Goal: Use online tool/utility: Utilize a website feature to perform a specific function

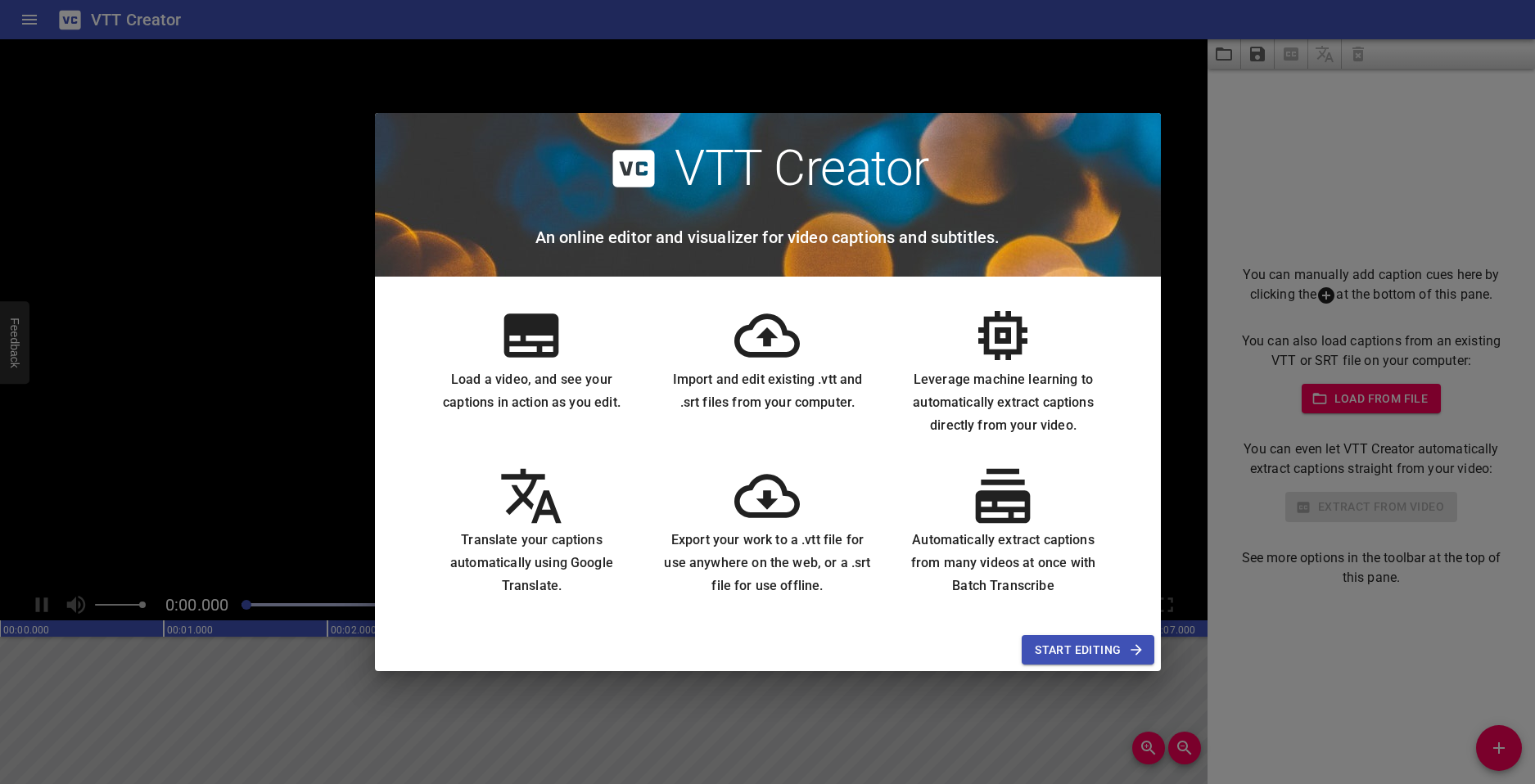
click at [1087, 652] on span "Start Editing" at bounding box center [1088, 650] width 106 height 21
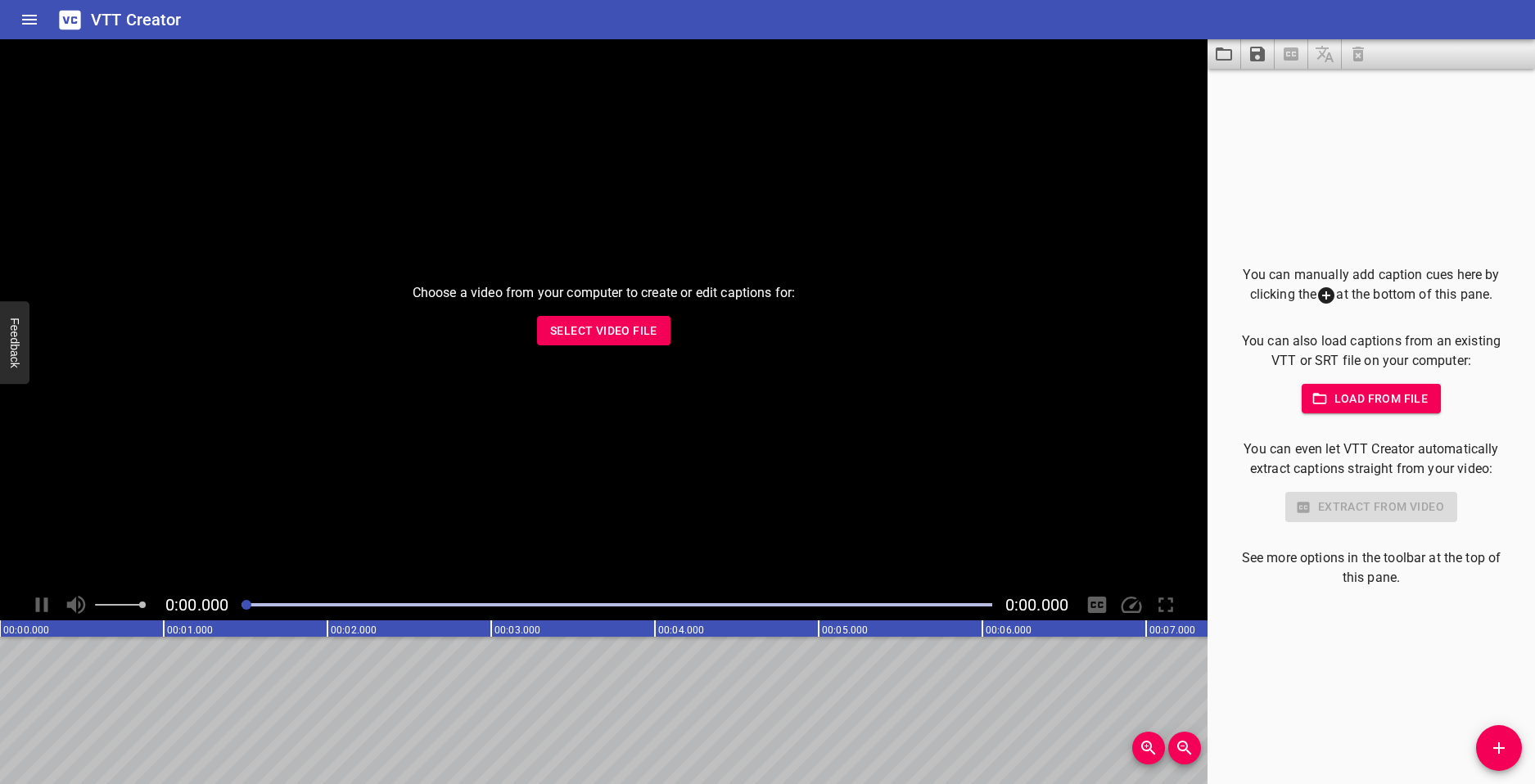
click at [613, 326] on span "Select Video File" at bounding box center [604, 331] width 108 height 21
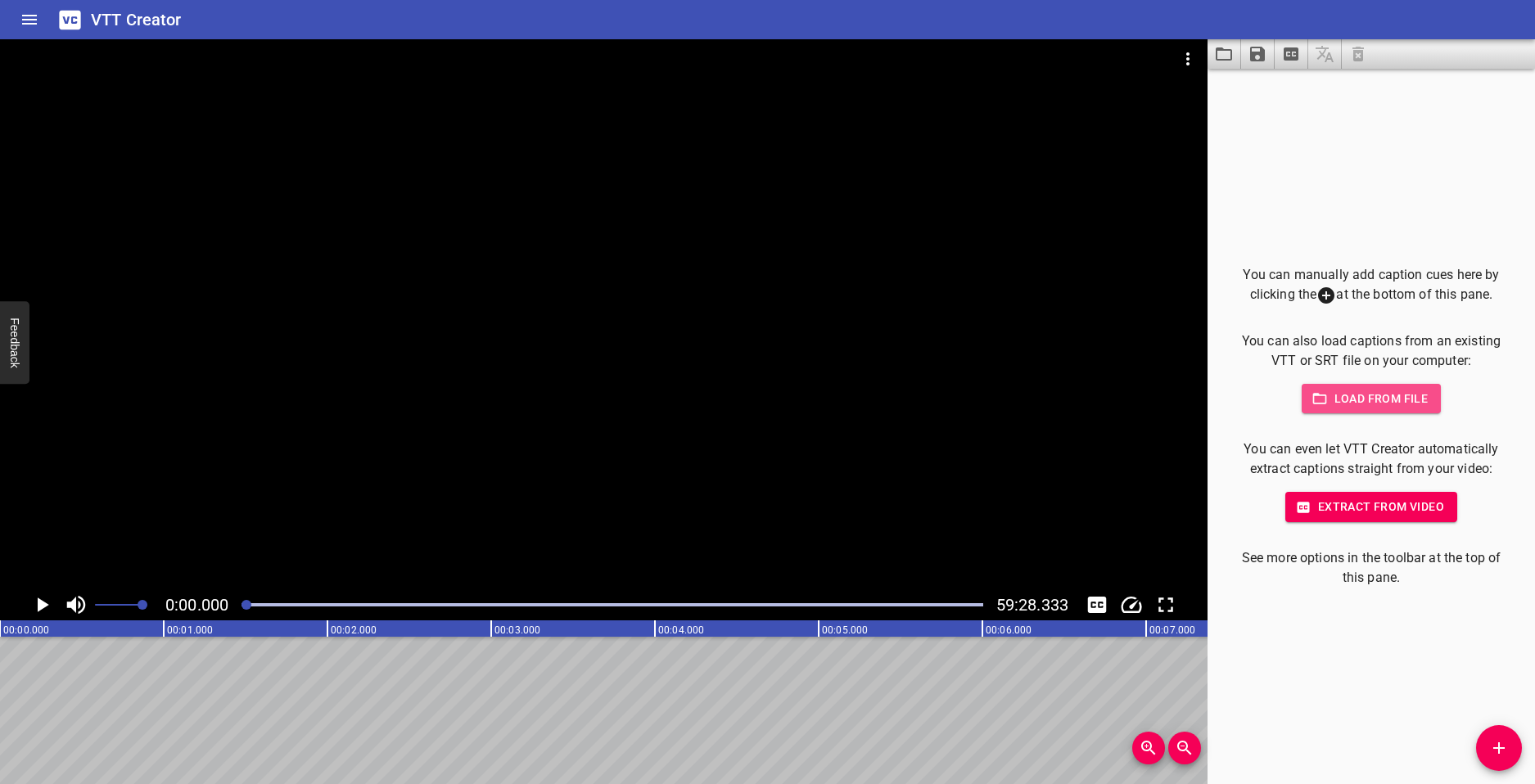
click at [1392, 404] on span "Load from file" at bounding box center [1372, 399] width 114 height 21
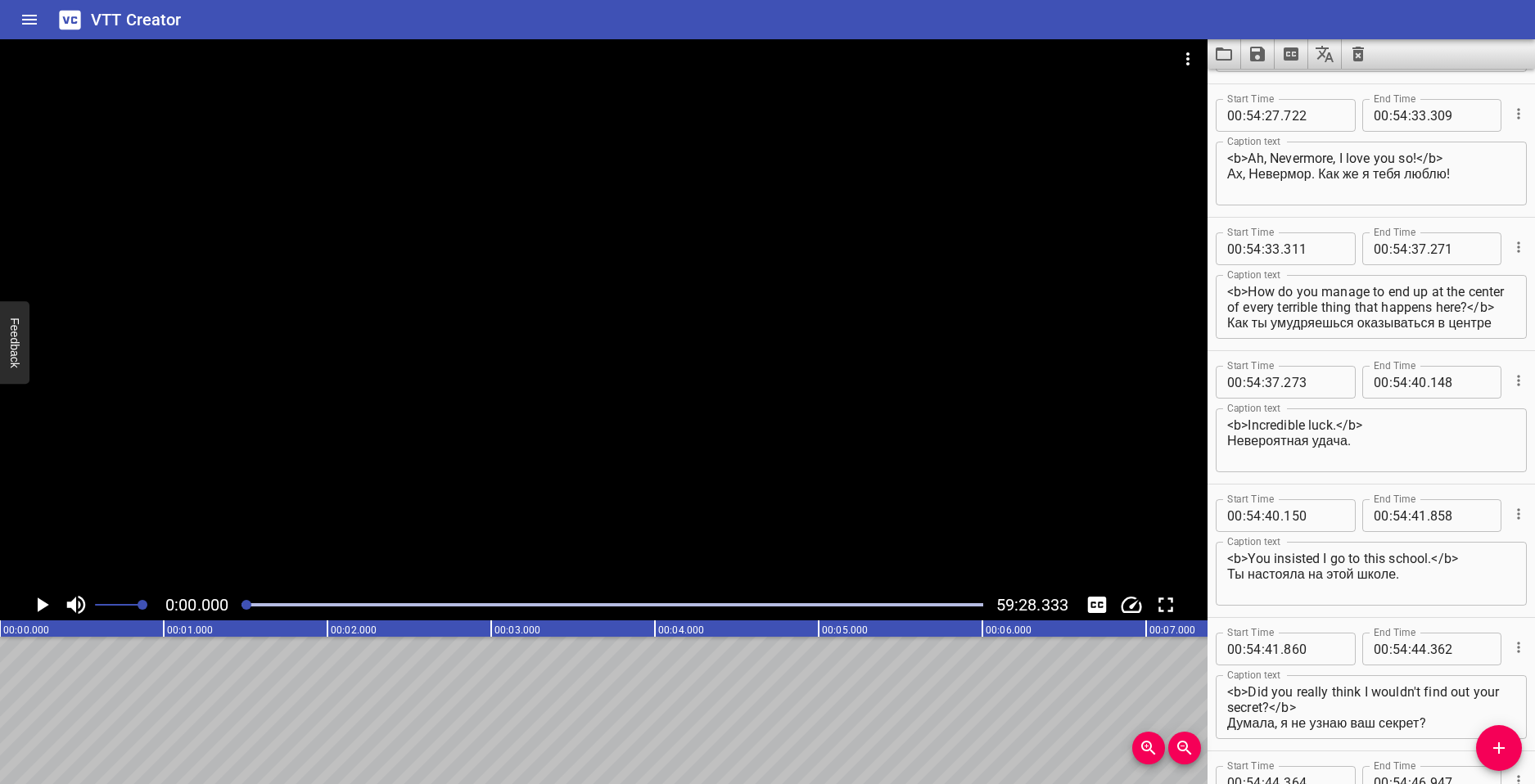
scroll to position [93754, 0]
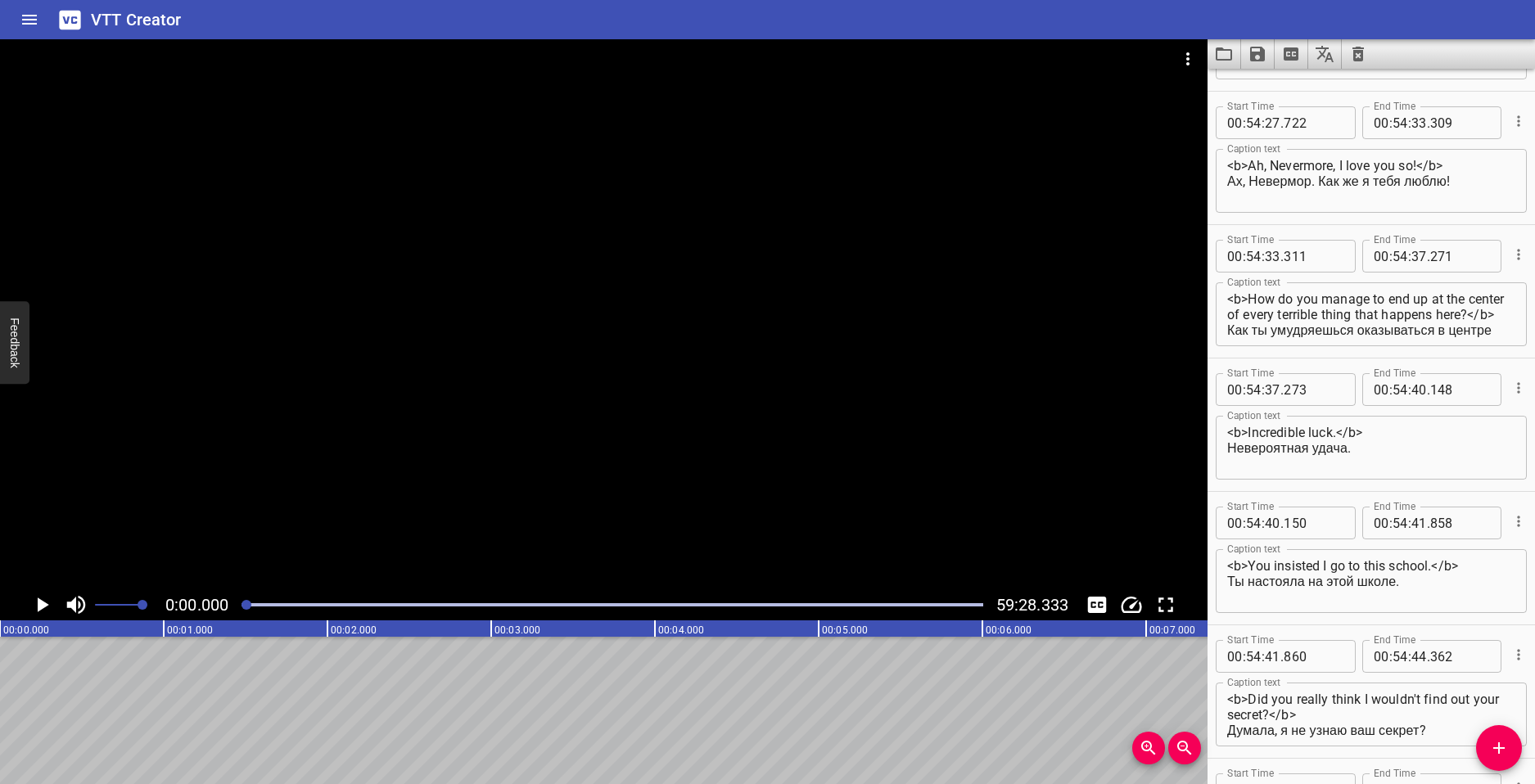
click at [46, 600] on icon "Play/Pause" at bounding box center [42, 605] width 25 height 25
click at [251, 607] on div at bounding box center [612, 605] width 760 height 23
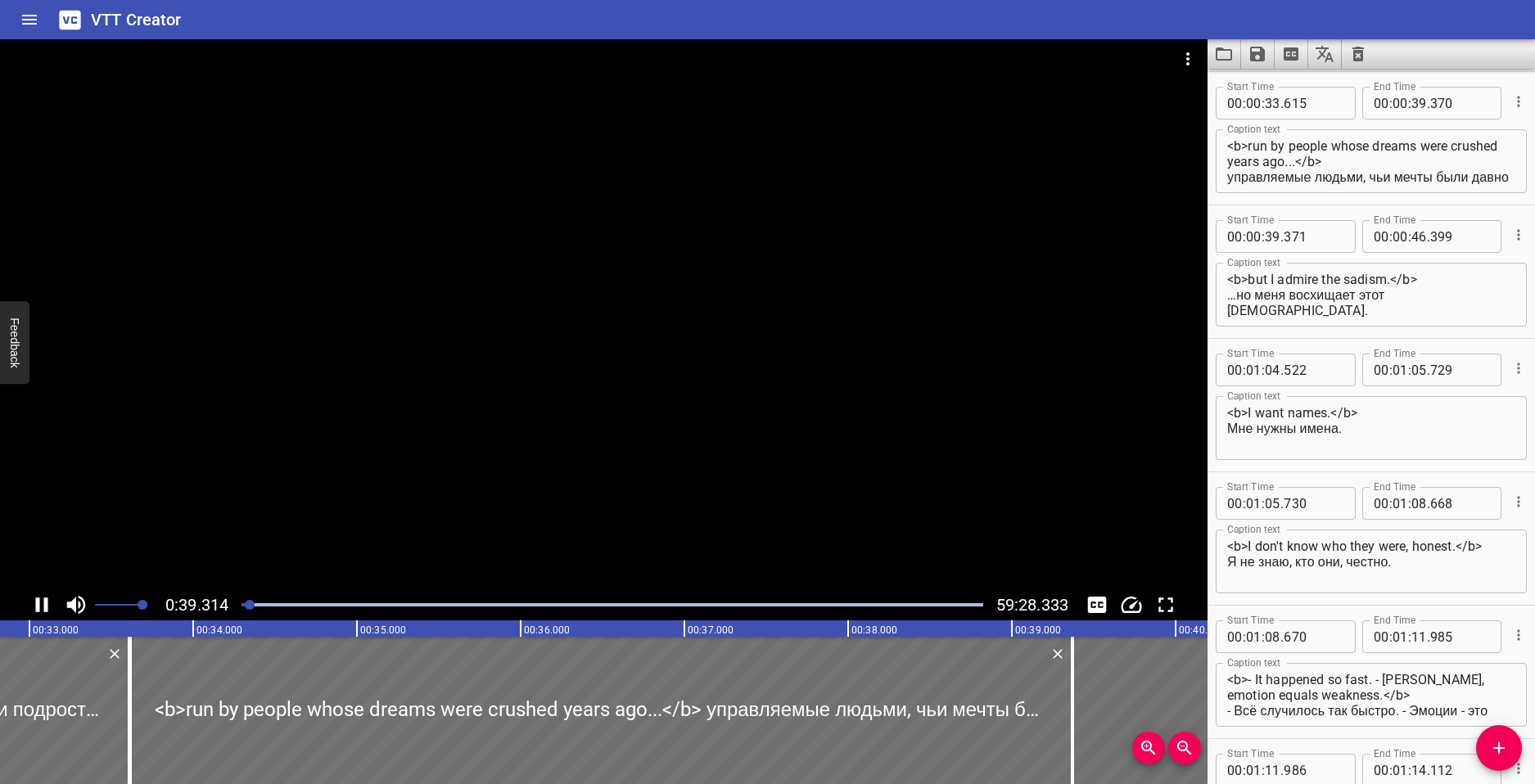
scroll to position [0, 5640]
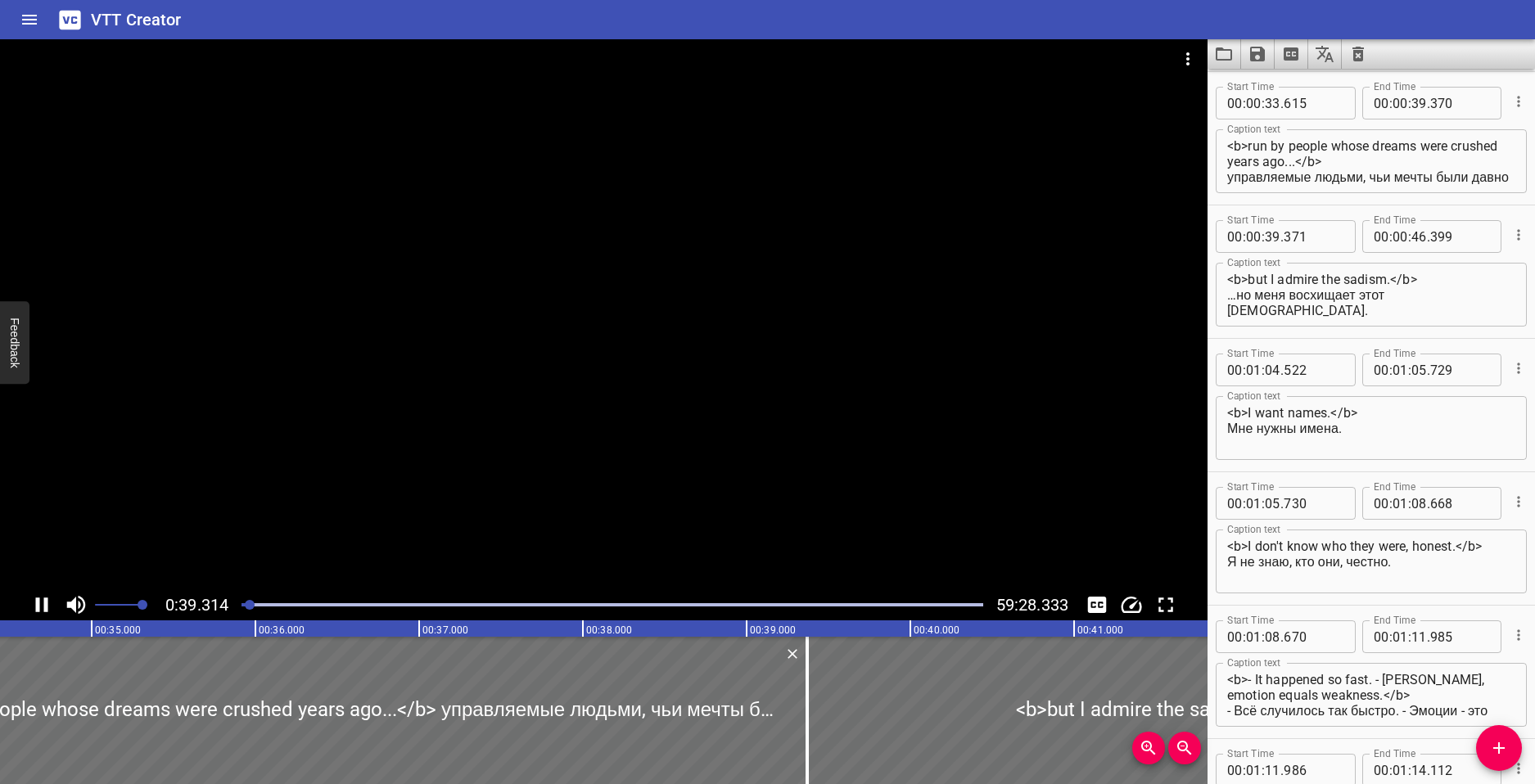
click at [248, 607] on div at bounding box center [250, 605] width 10 height 10
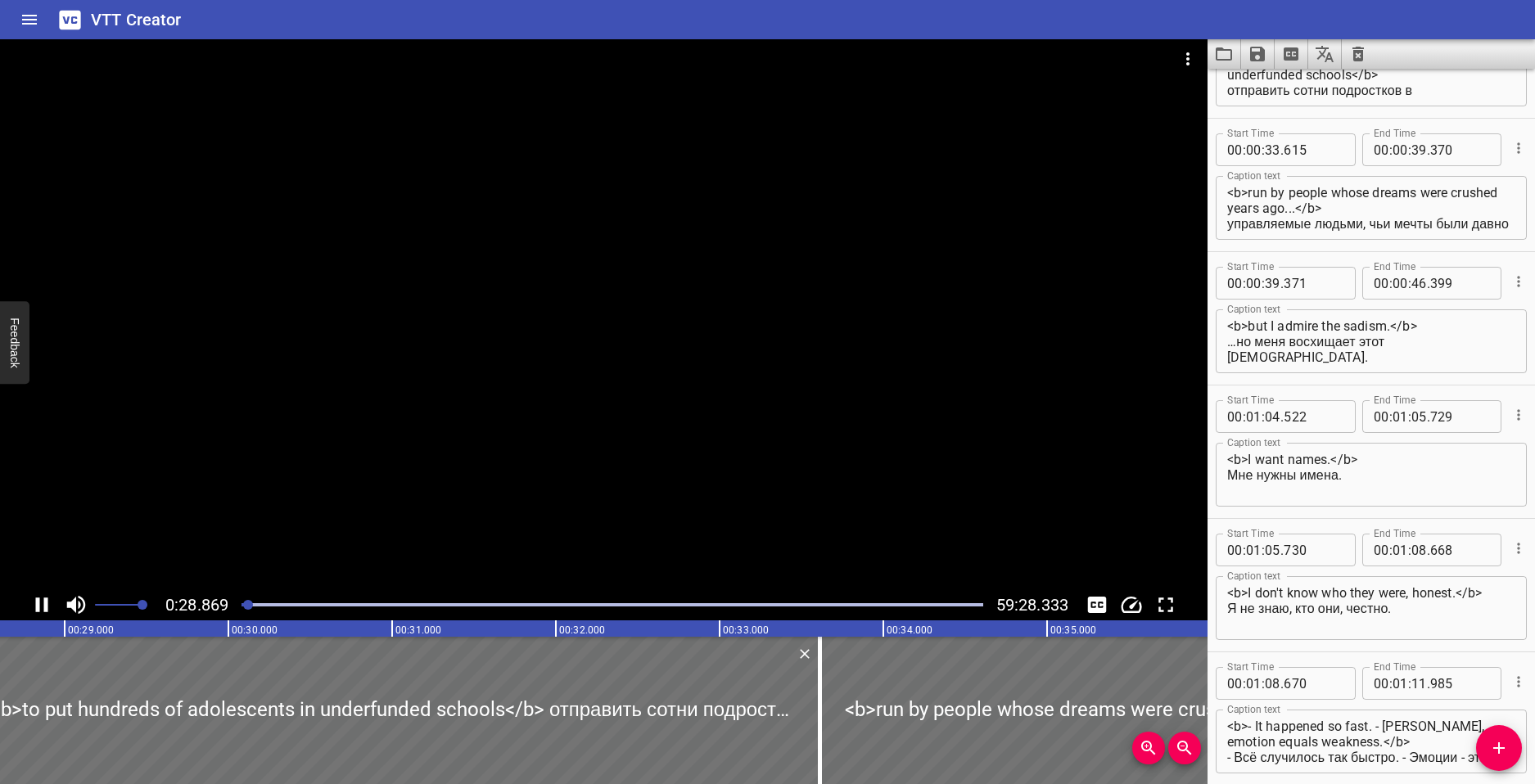
scroll to position [133, 0]
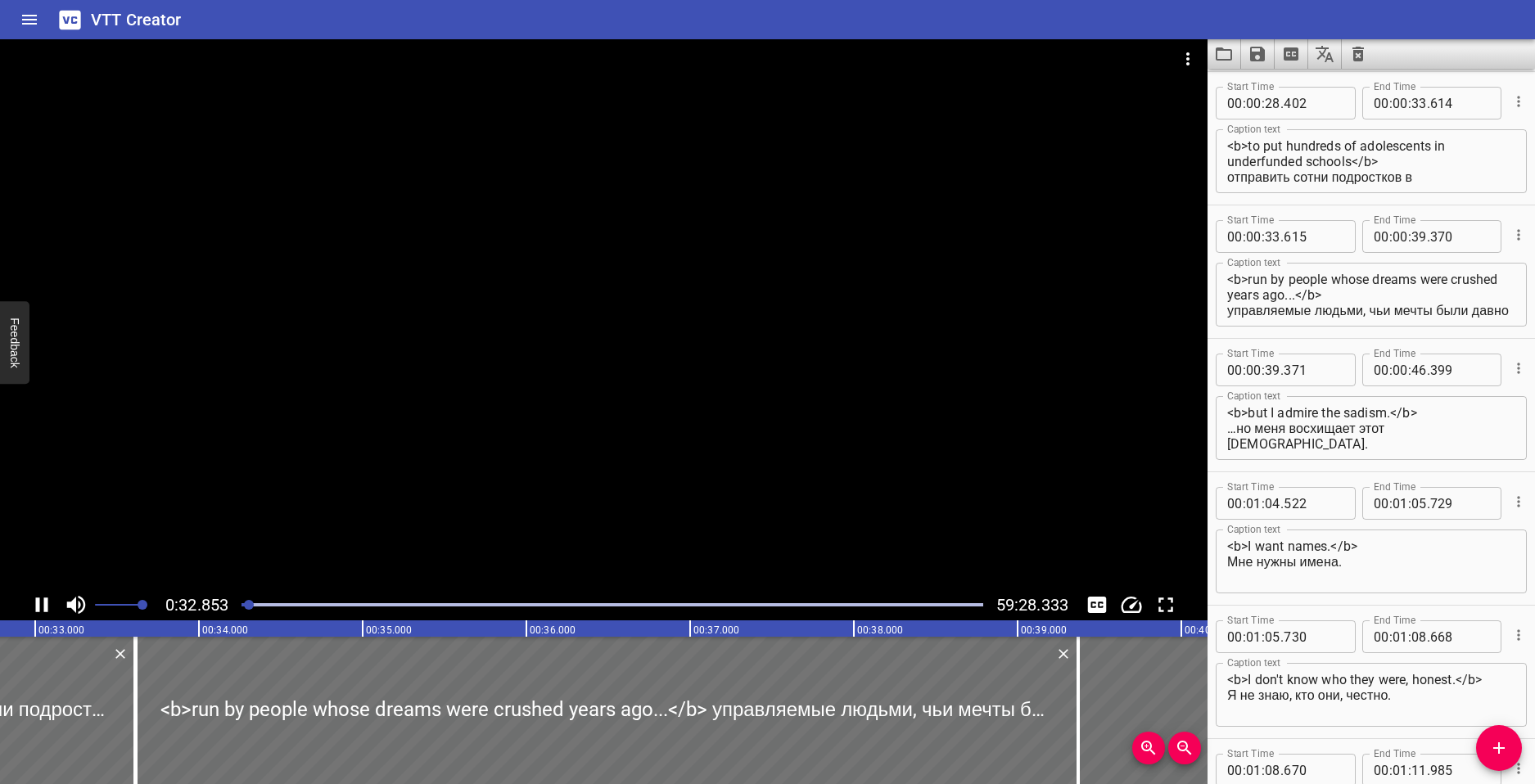
click at [38, 606] on icon "Play/Pause" at bounding box center [42, 605] width 12 height 15
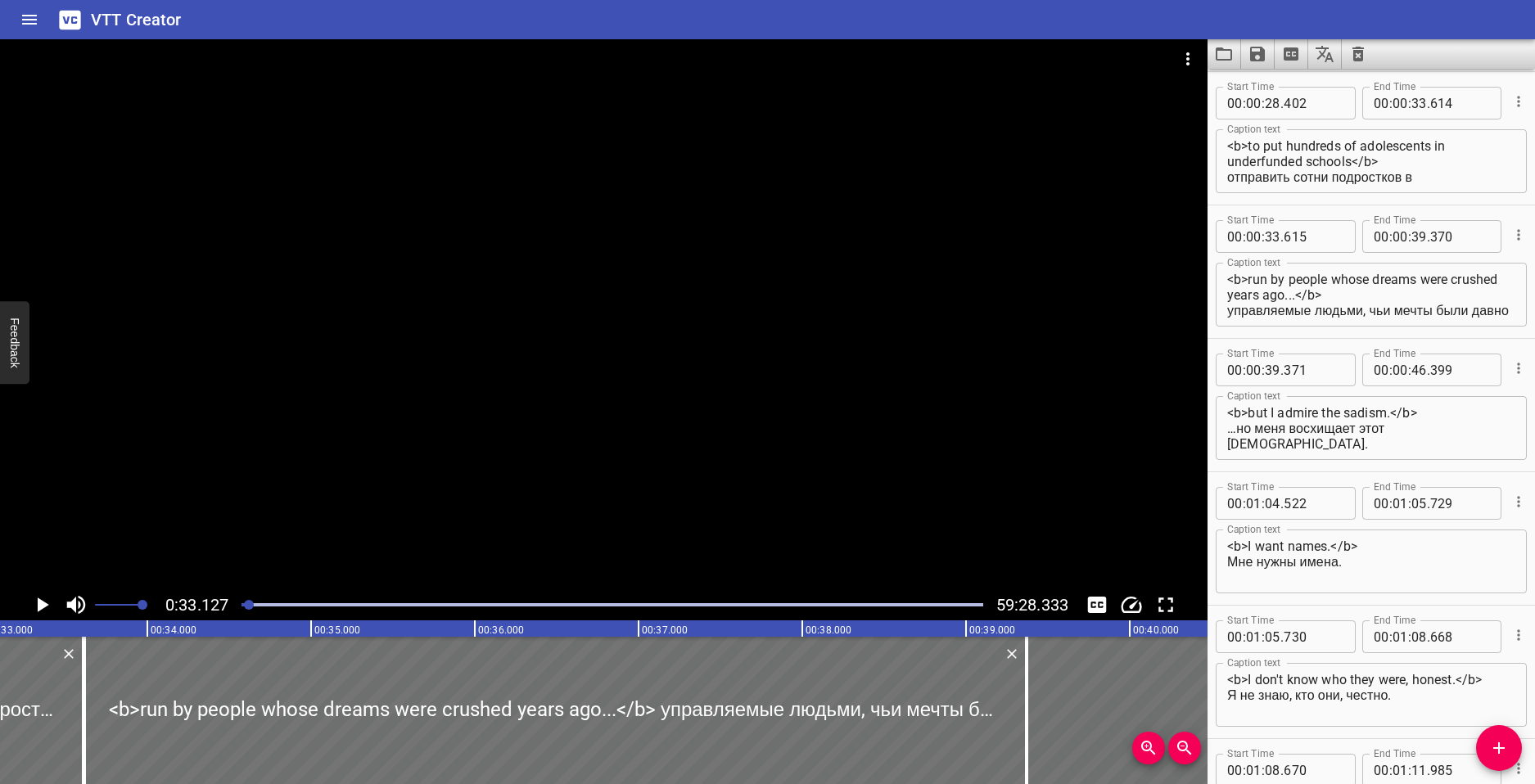
scroll to position [0, 5425]
click at [1182, 59] on icon "Video Options" at bounding box center [1188, 59] width 20 height 20
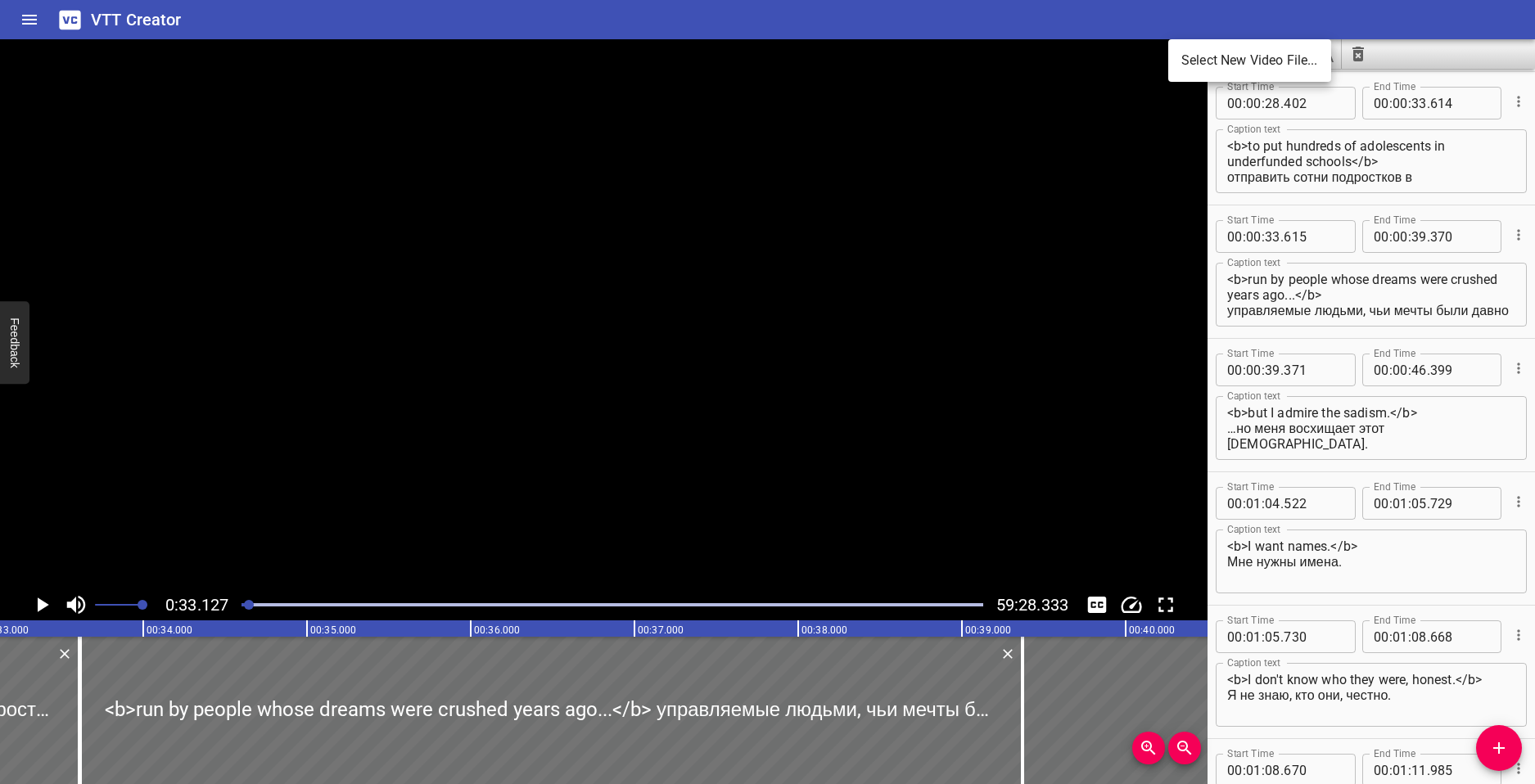
click at [1174, 17] on div at bounding box center [767, 392] width 1535 height 784
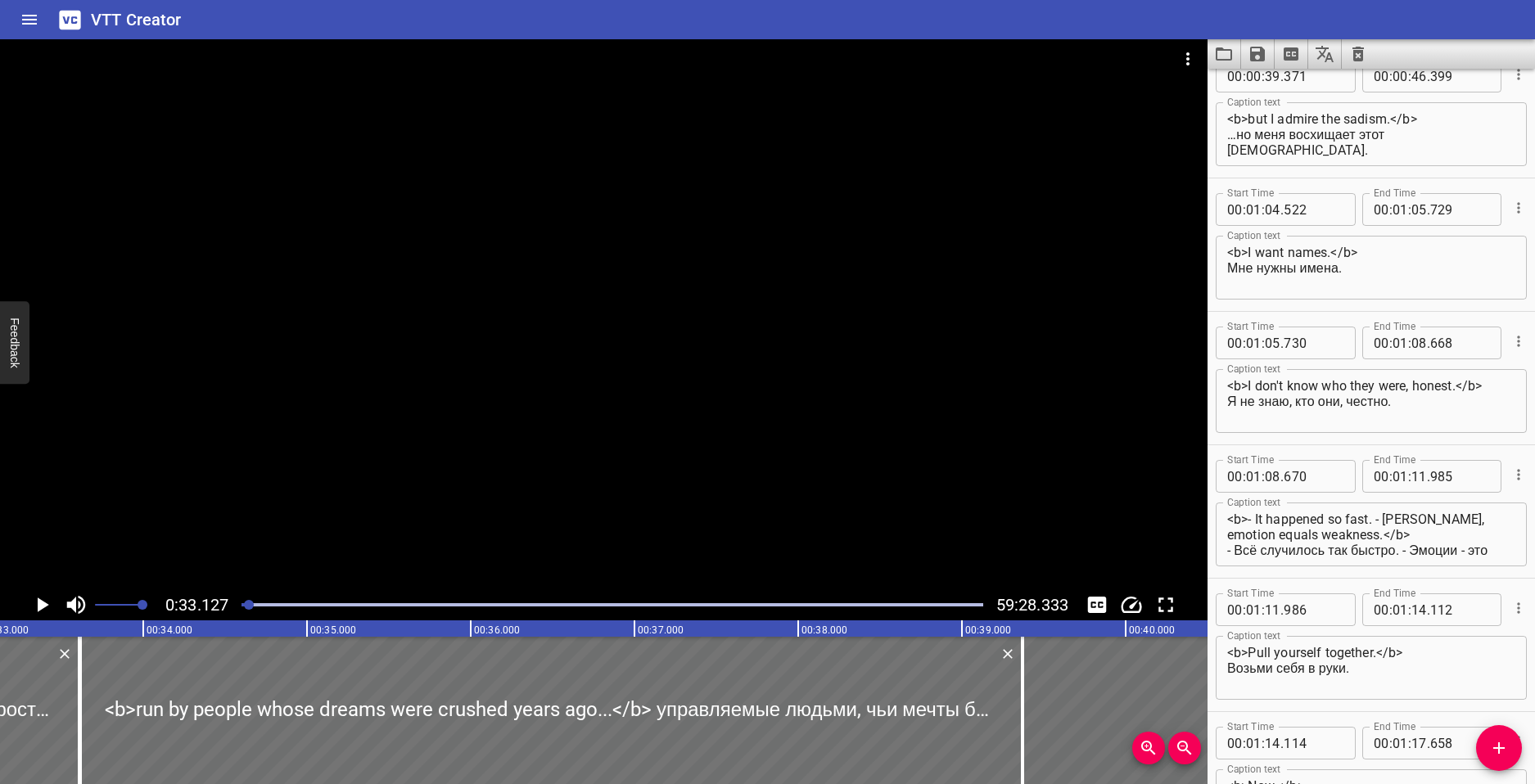
scroll to position [461, 0]
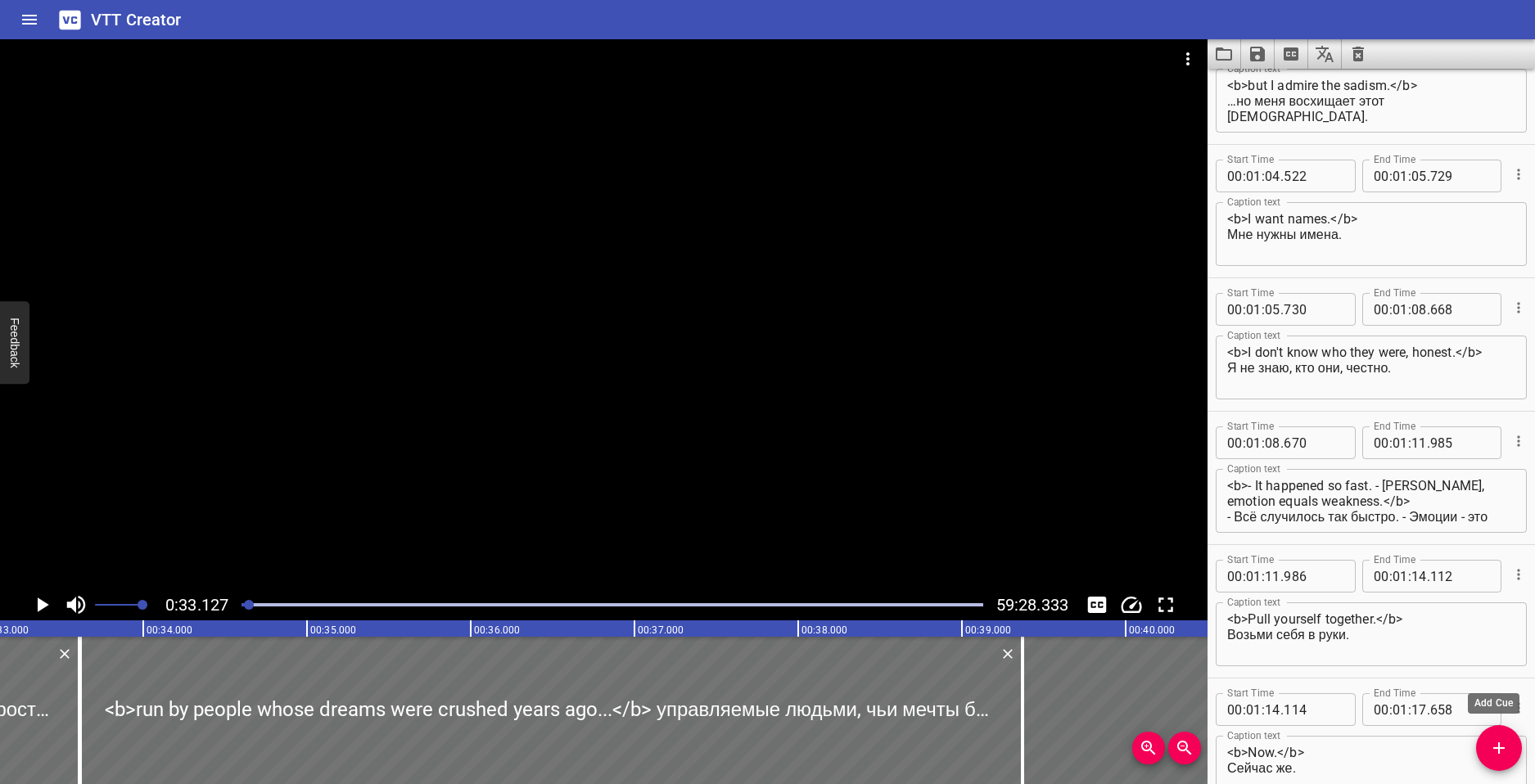
click at [1495, 742] on icon "Add Cue" at bounding box center [1499, 748] width 20 height 20
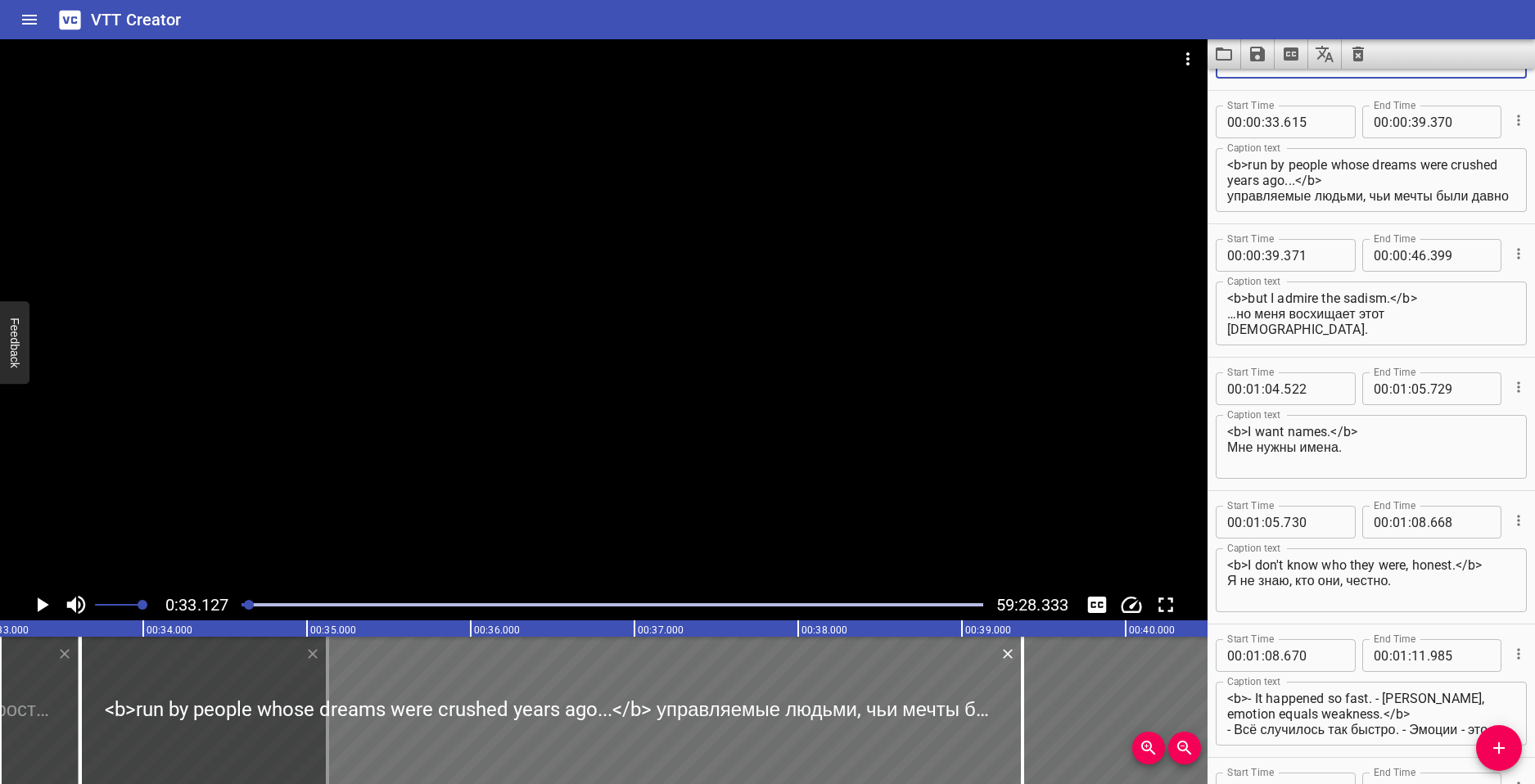
scroll to position [298, 0]
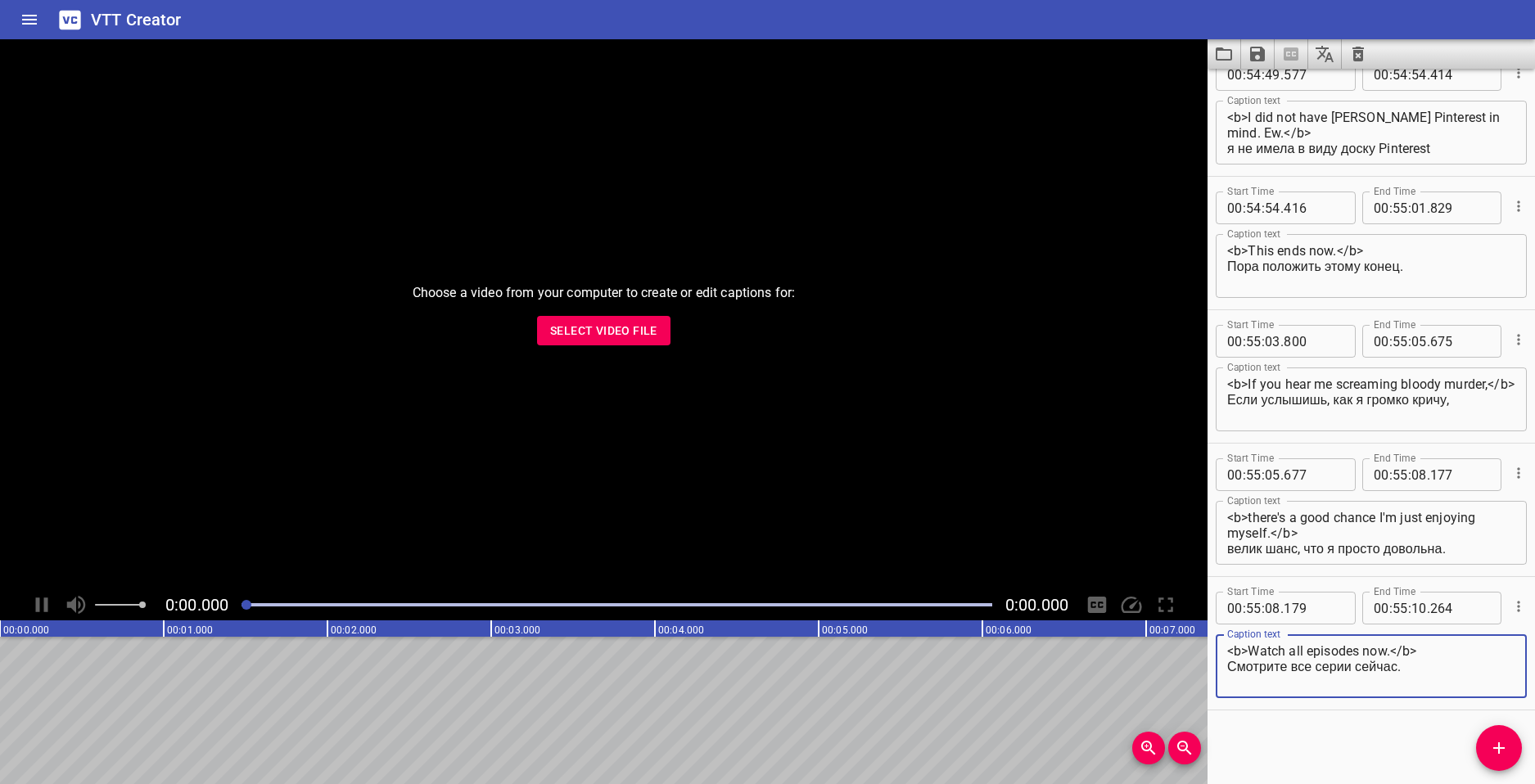
scroll to position [94870, 0]
click at [581, 331] on span "Select Video File" at bounding box center [604, 331] width 108 height 21
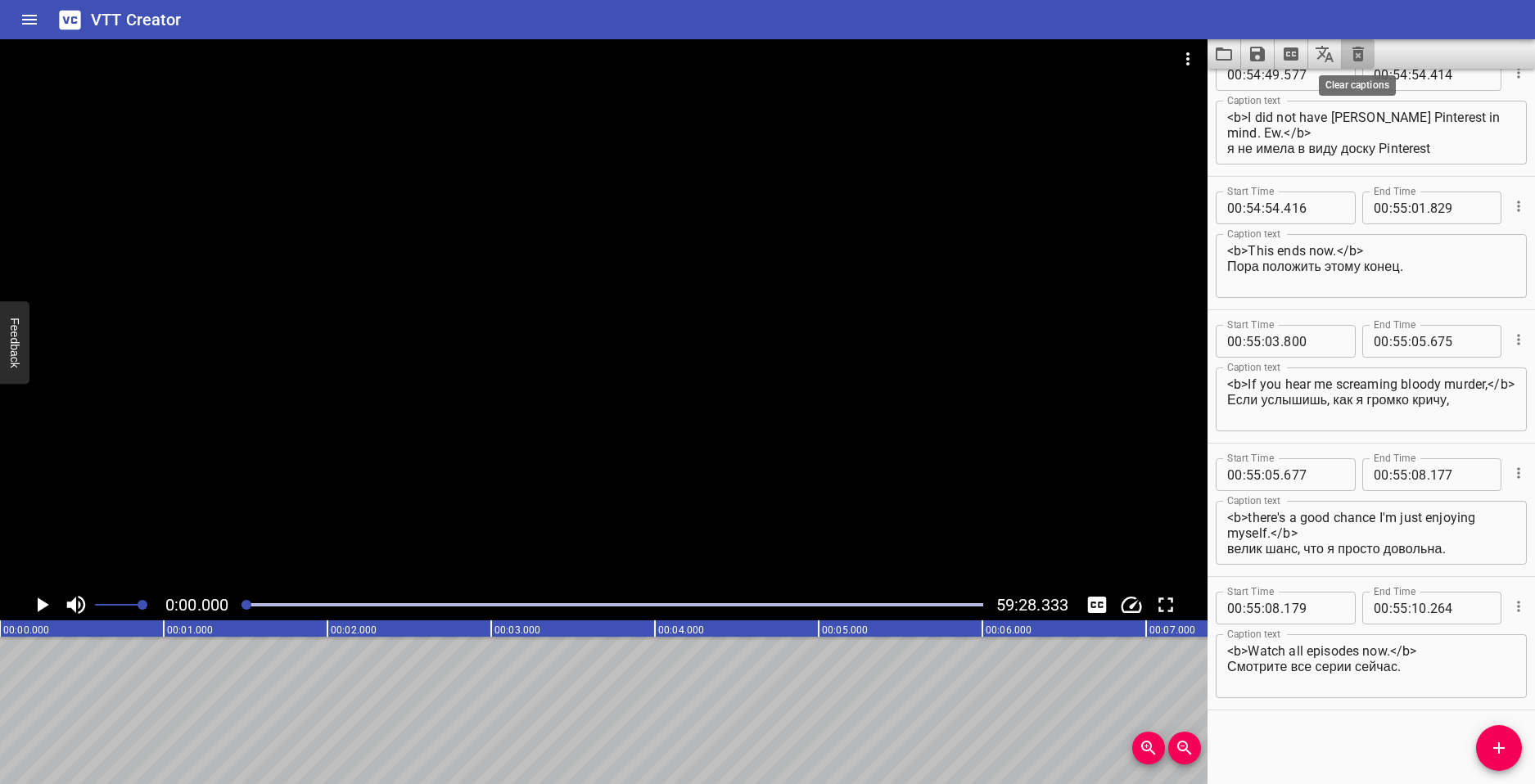
click at [1360, 46] on icon "Clear captions" at bounding box center [1359, 54] width 12 height 15
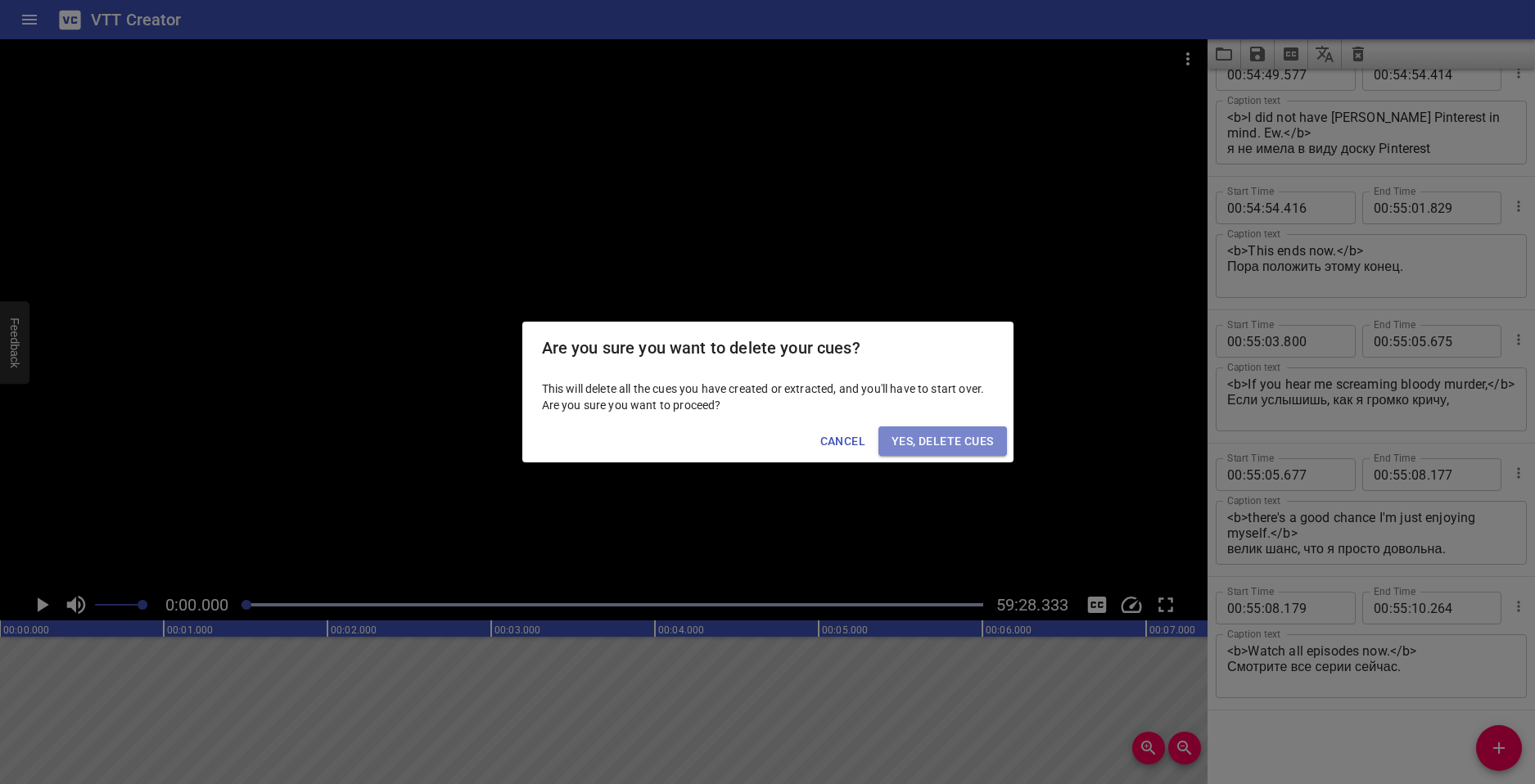
click at [981, 444] on span "Yes, Delete Cues" at bounding box center [943, 441] width 102 height 21
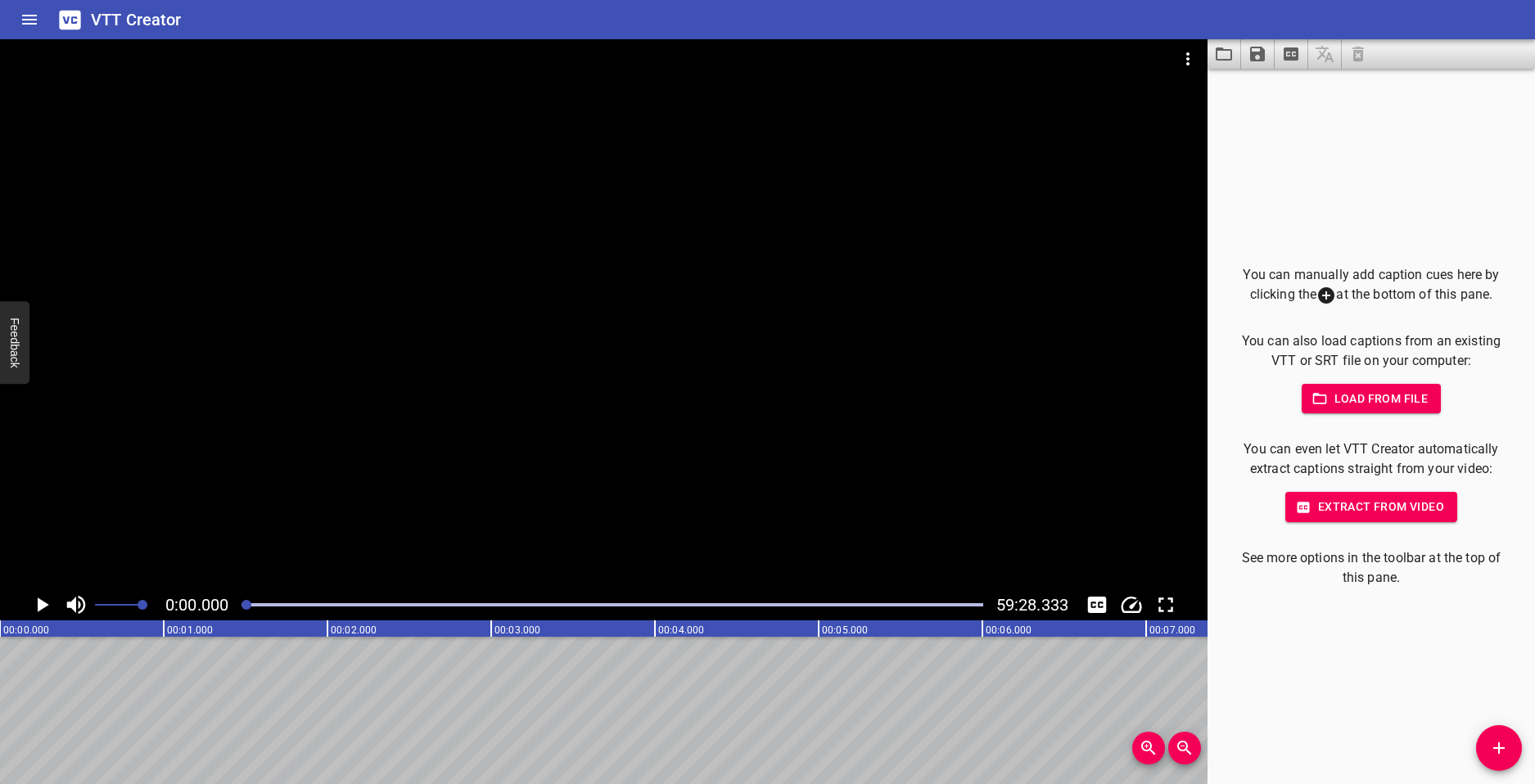
click at [1344, 399] on span "Load from file" at bounding box center [1372, 399] width 114 height 21
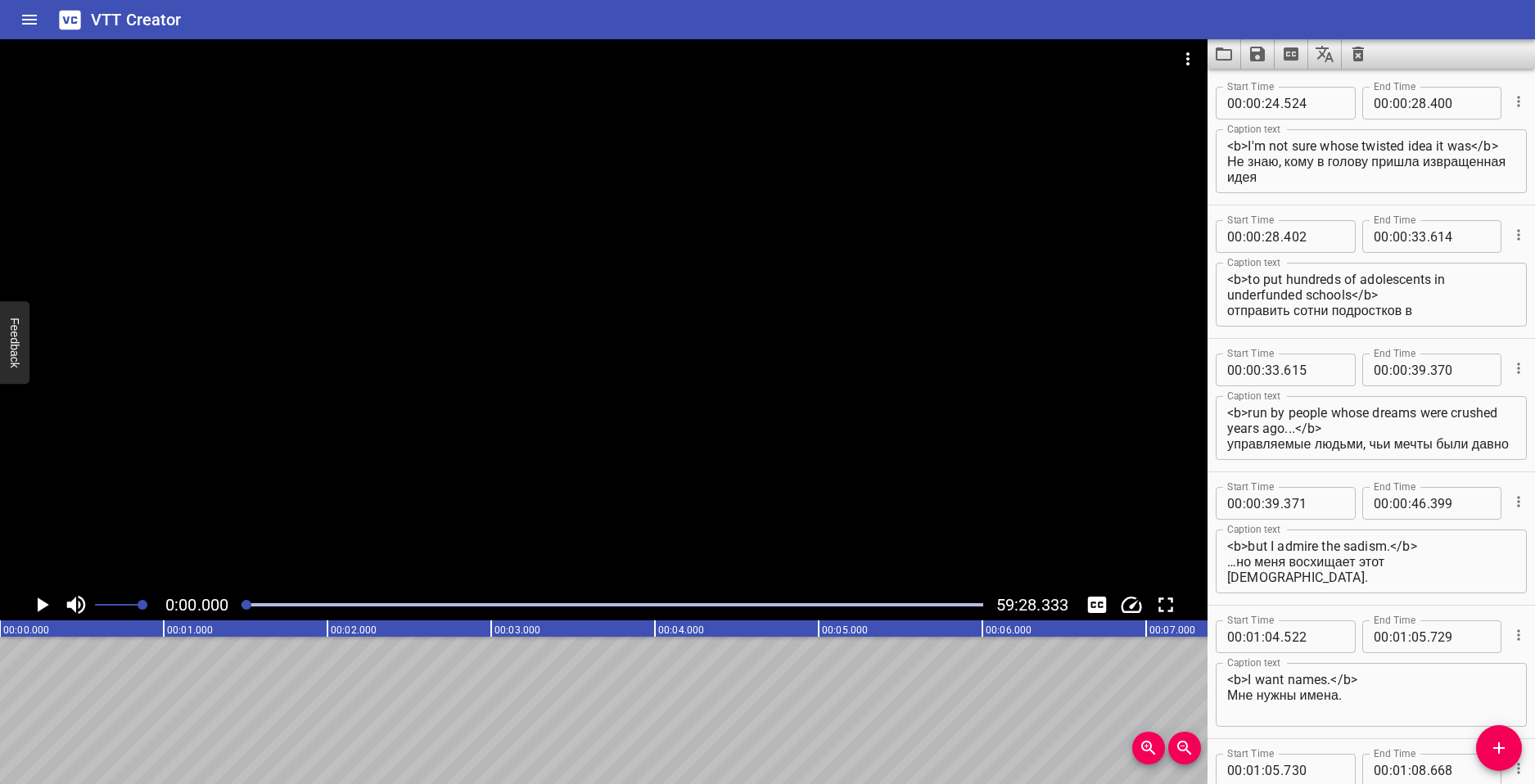
click at [42, 606] on icon "Play/Pause" at bounding box center [44, 605] width 12 height 15
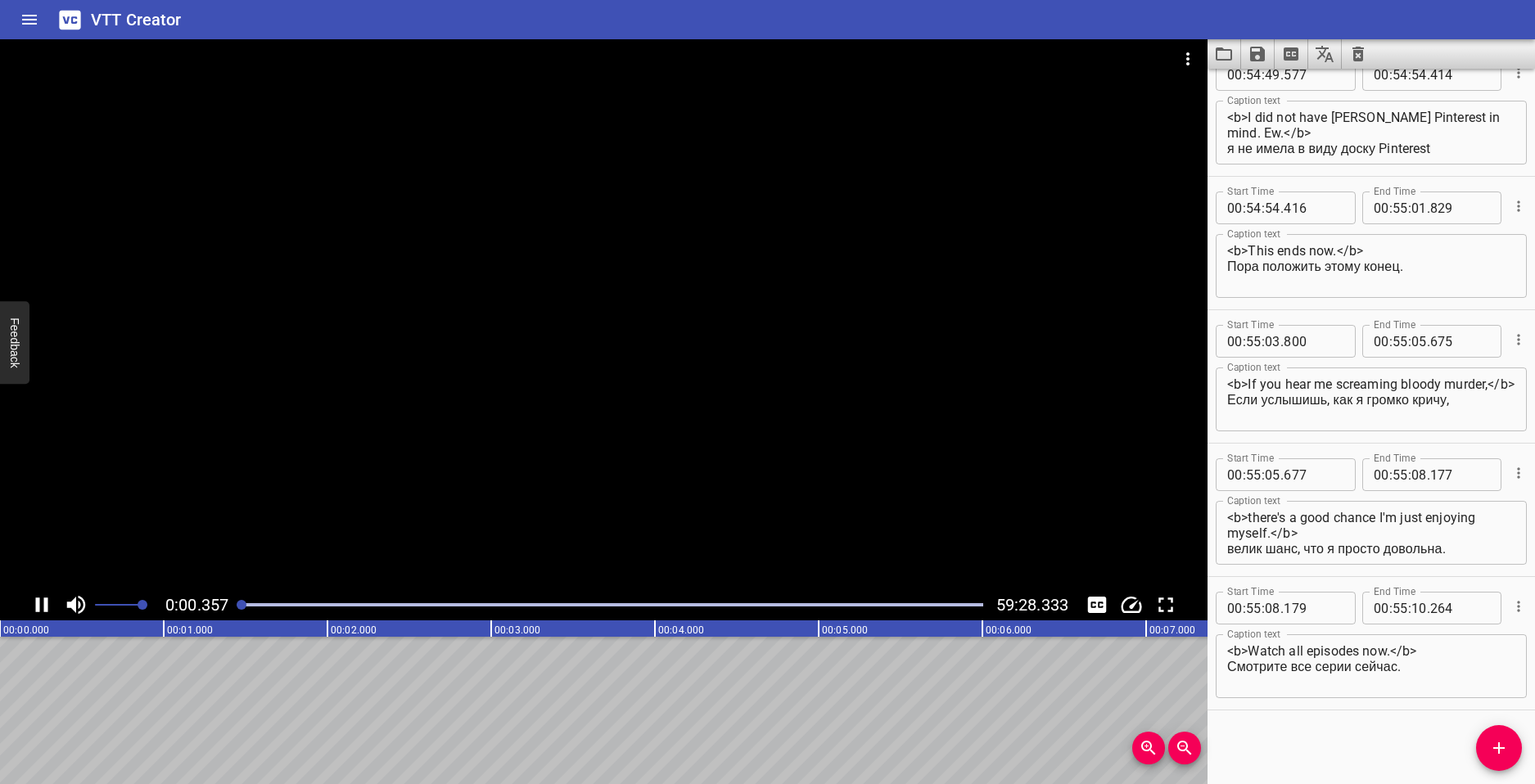
scroll to position [94737, 0]
click at [253, 606] on div at bounding box center [612, 605] width 760 height 23
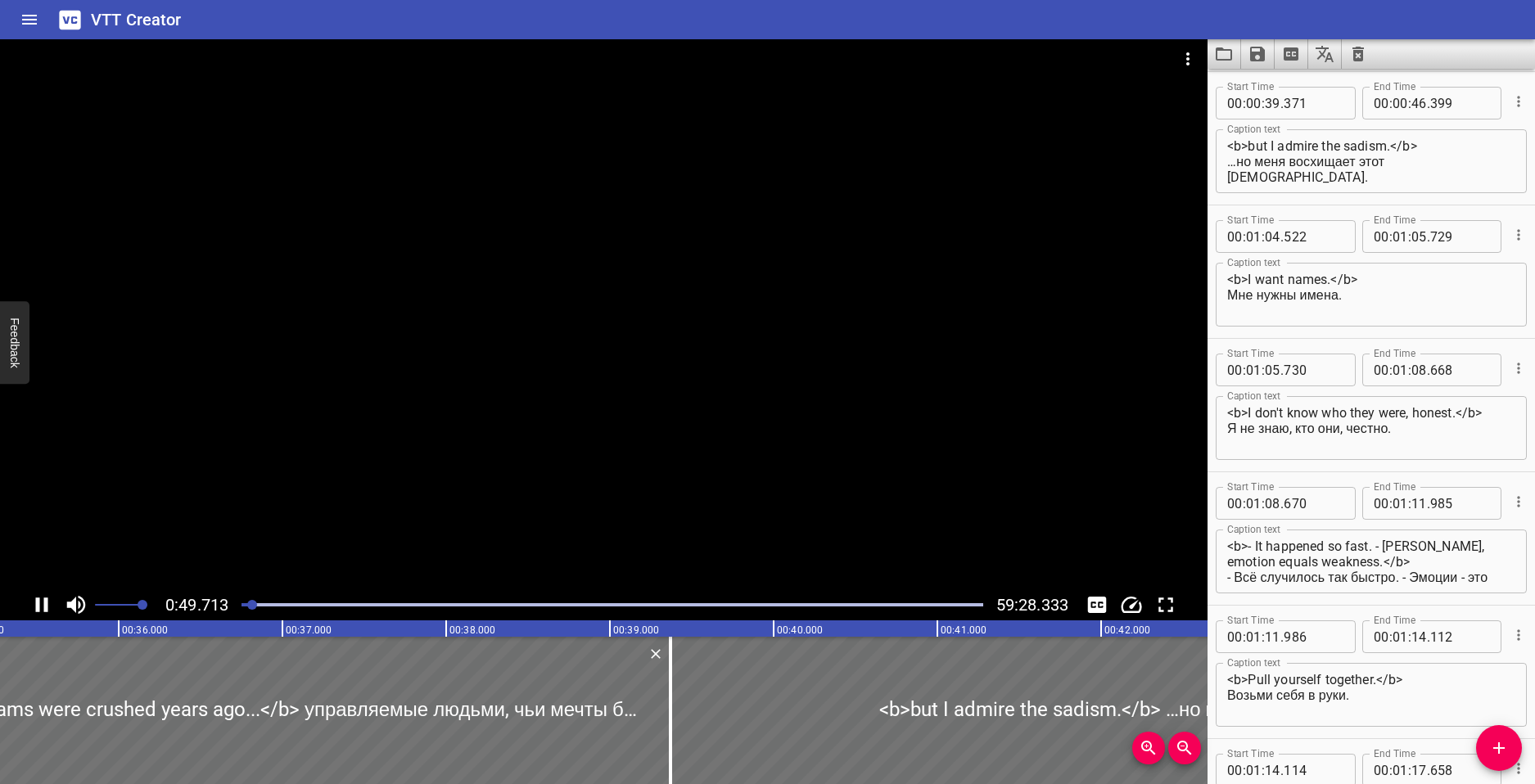
scroll to position [0, 6089]
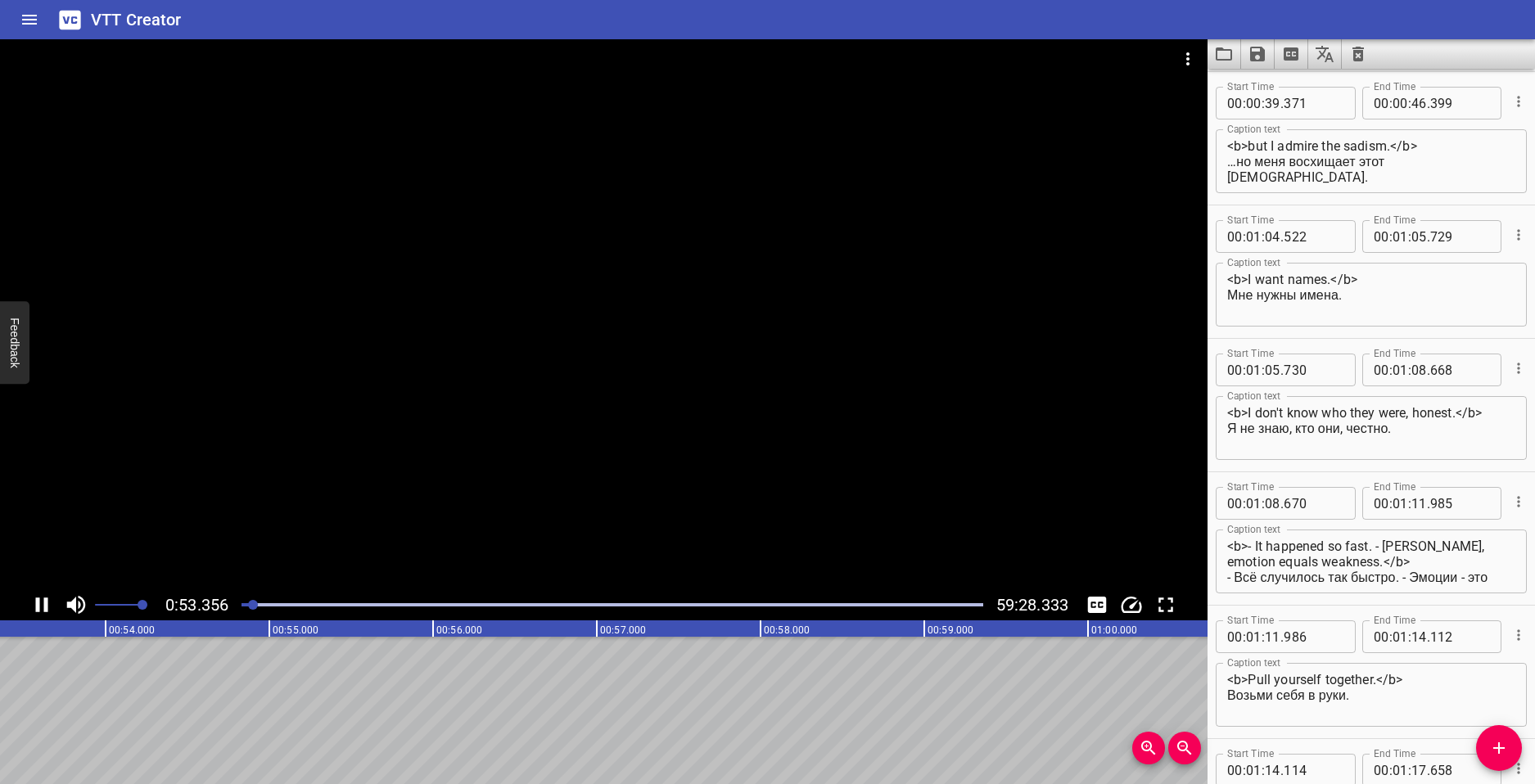
click at [262, 600] on div at bounding box center [612, 605] width 760 height 23
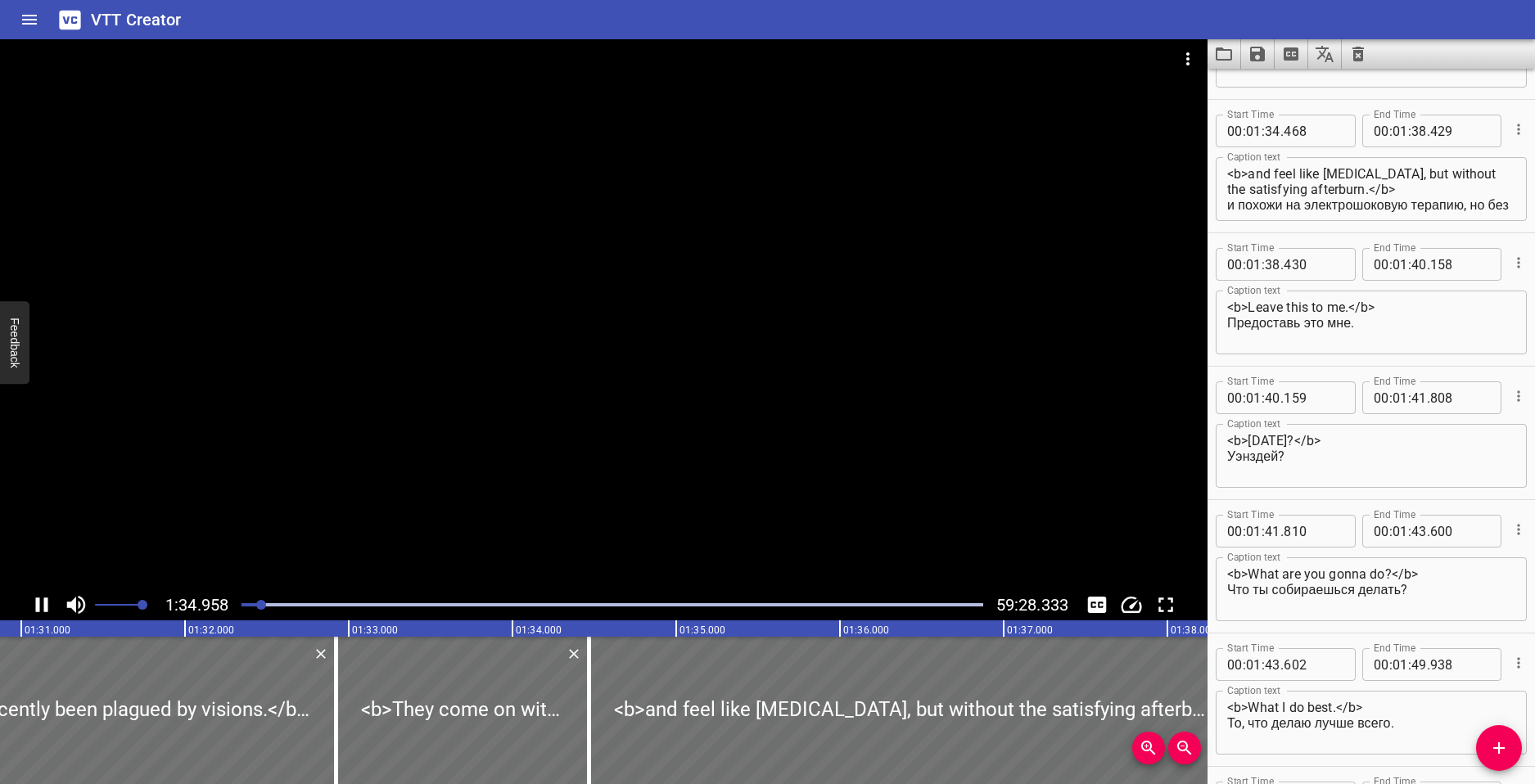
scroll to position [1867, 0]
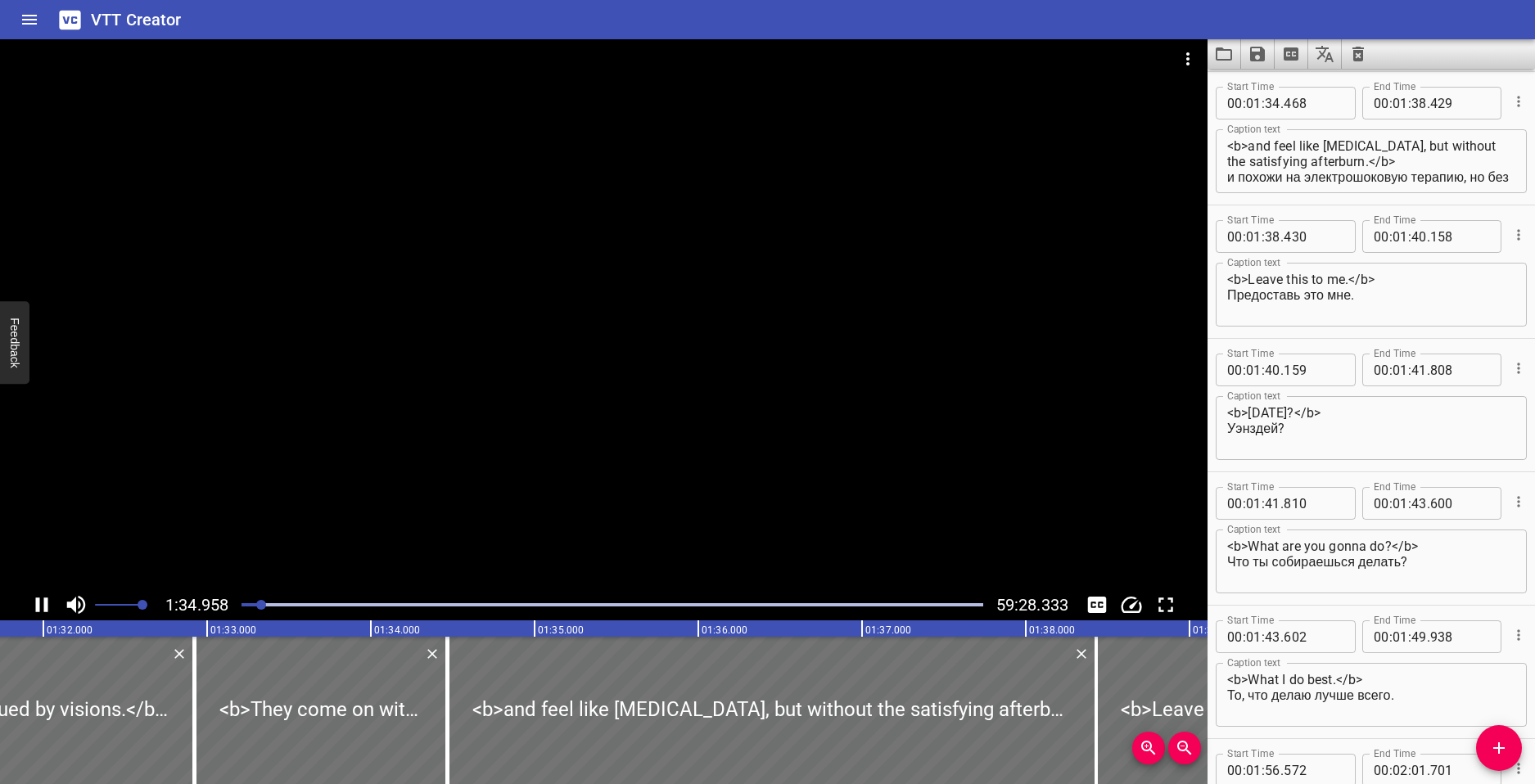
click at [45, 607] on icon "Play/Pause" at bounding box center [42, 605] width 12 height 15
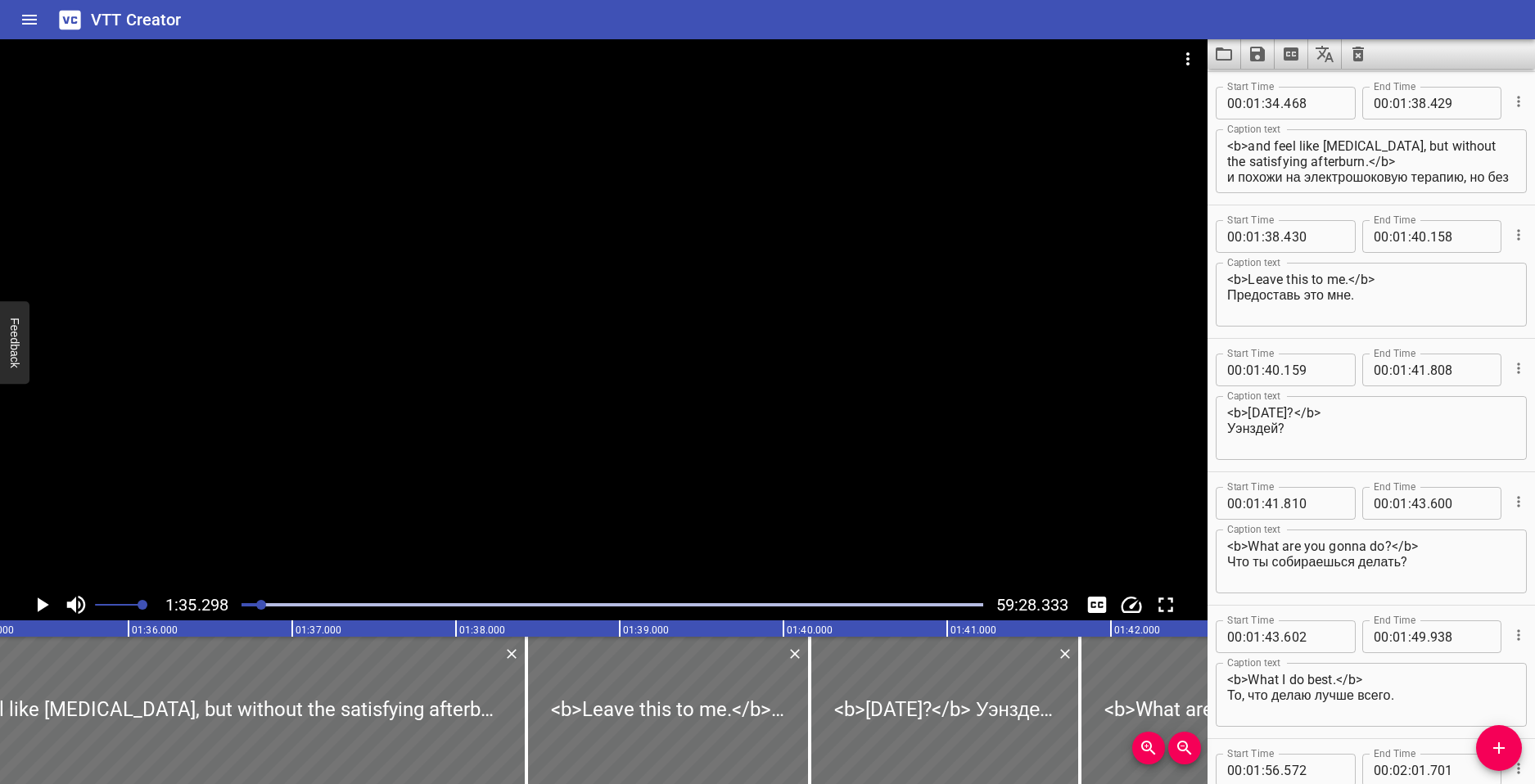
scroll to position [0, 15607]
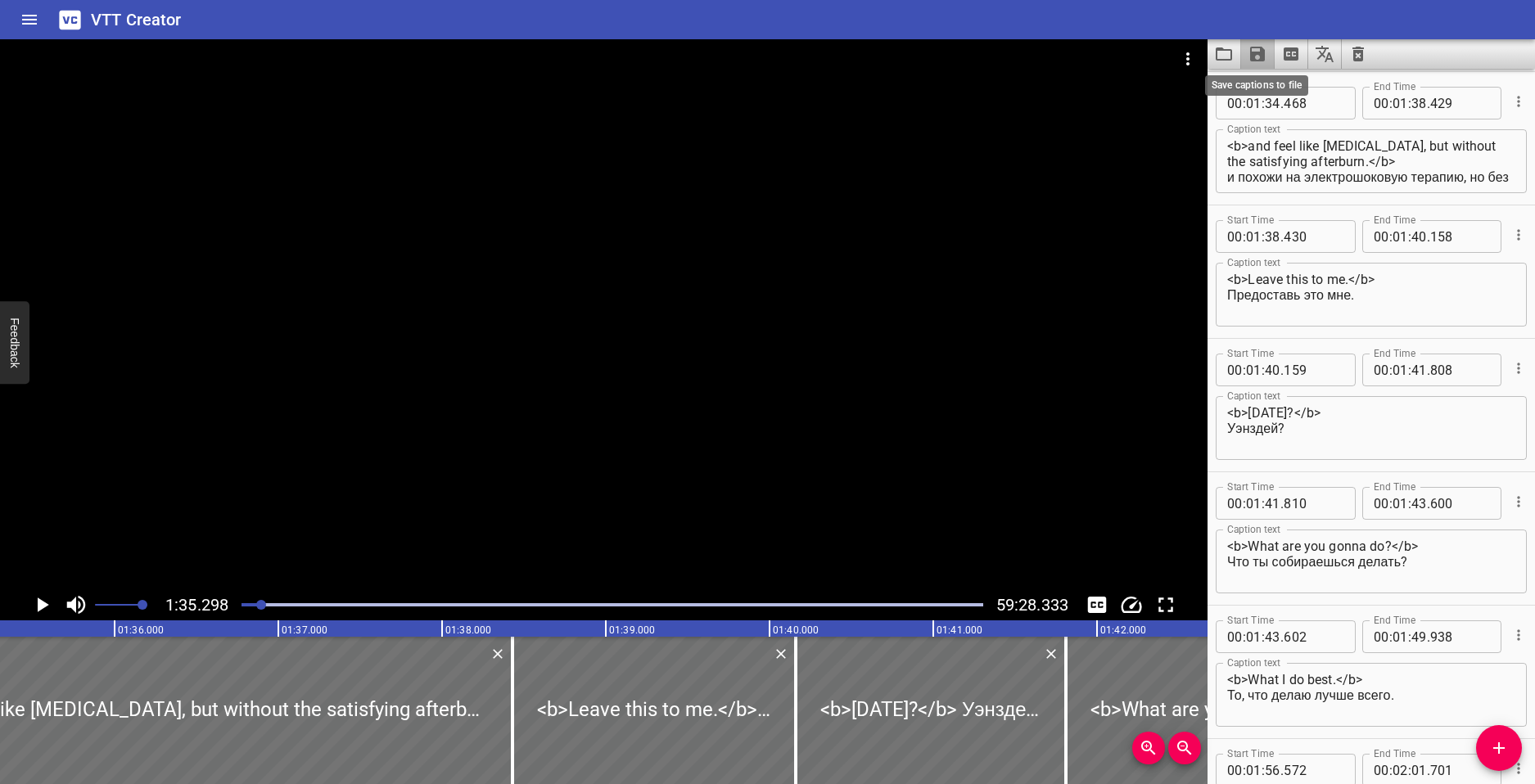
click at [1264, 48] on icon "Save captions to file" at bounding box center [1258, 54] width 20 height 20
click at [1228, 51] on div at bounding box center [767, 392] width 1535 height 784
click at [1227, 51] on icon "Load captions from file" at bounding box center [1224, 54] width 20 height 20
click at [1249, 52] on icon "Save captions to file" at bounding box center [1258, 54] width 20 height 20
click at [1212, 199] on div at bounding box center [767, 392] width 1535 height 784
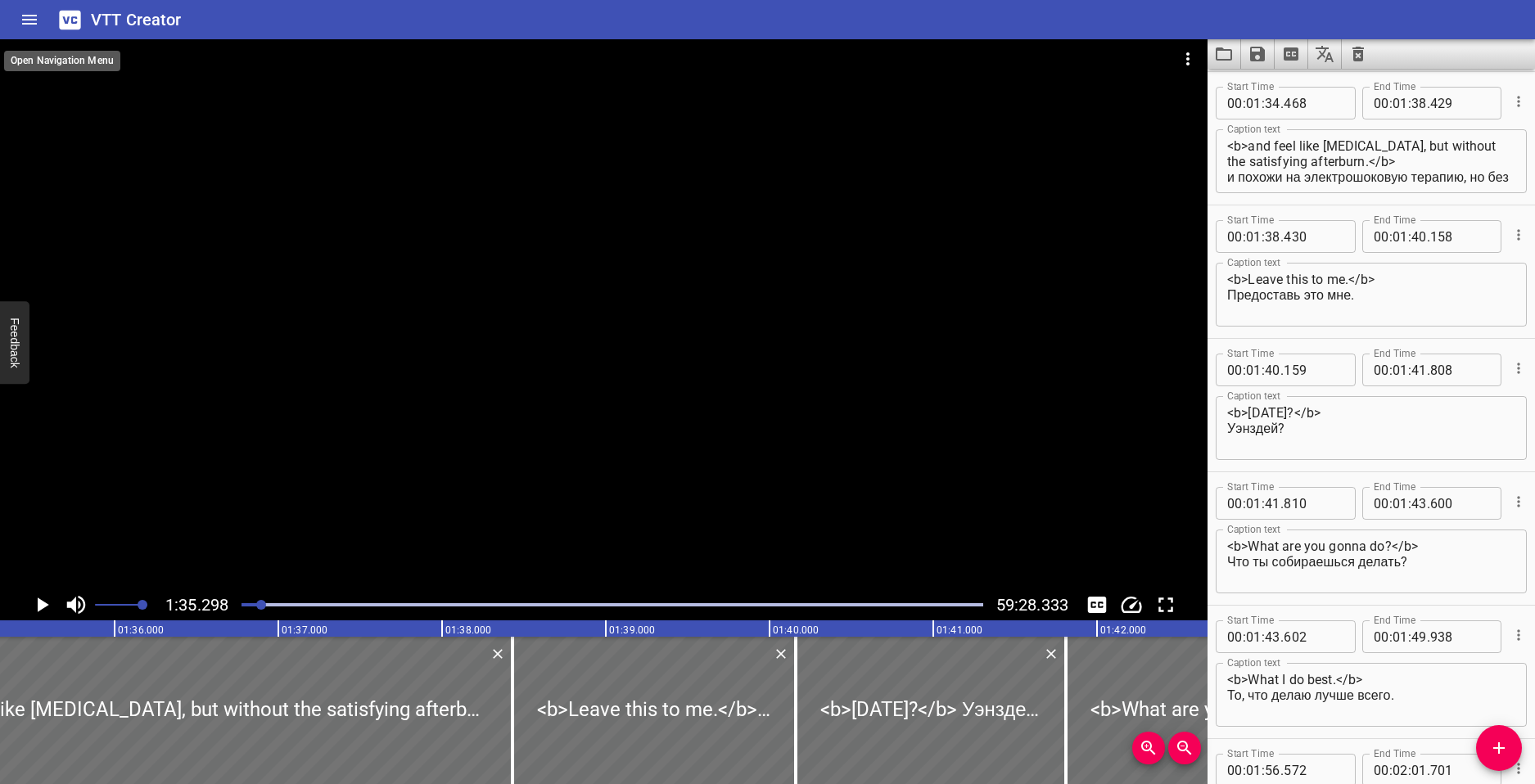
click at [22, 21] on icon "Home" at bounding box center [30, 20] width 15 height 10
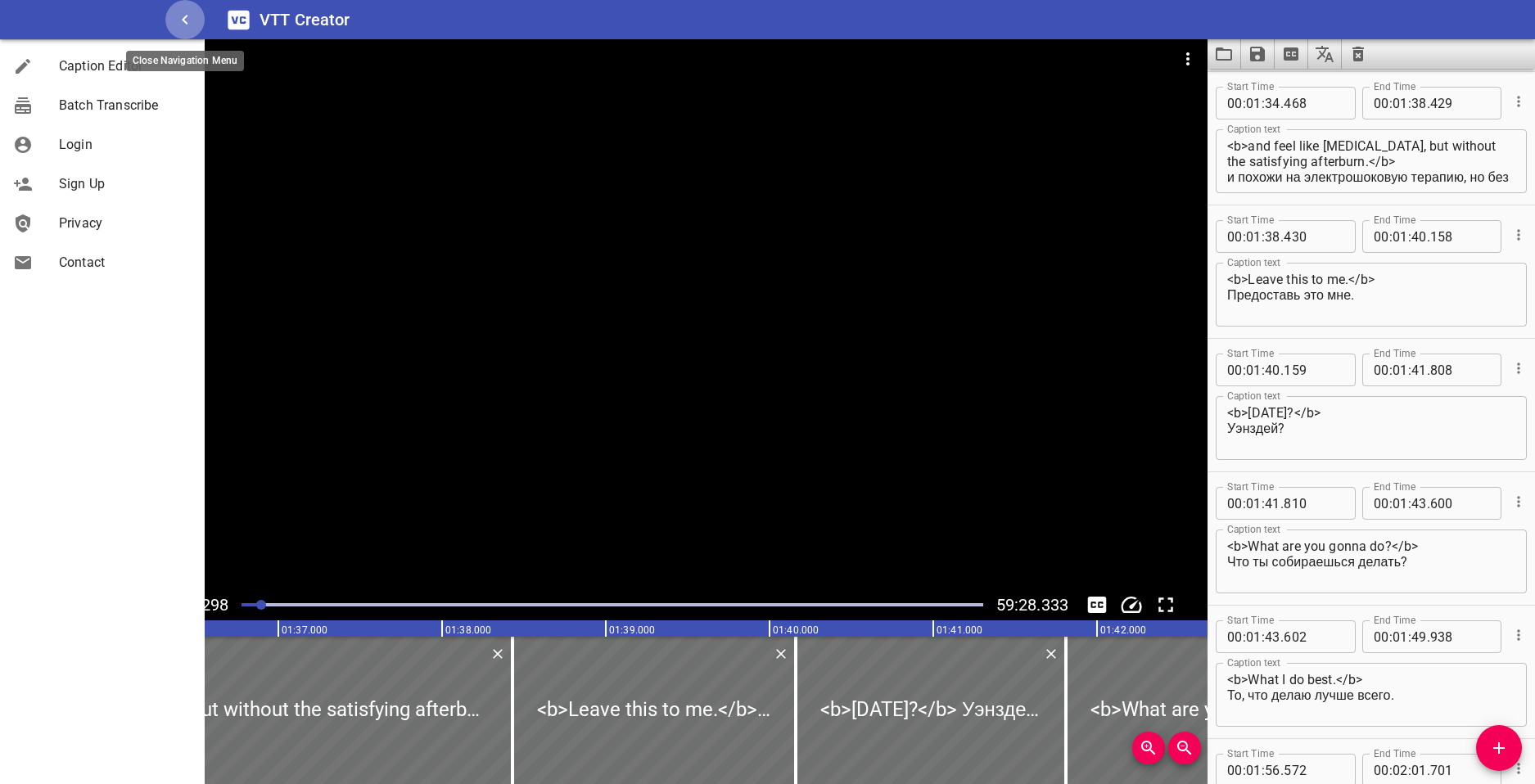
click at [198, 13] on button "button" at bounding box center [185, 19] width 39 height 39
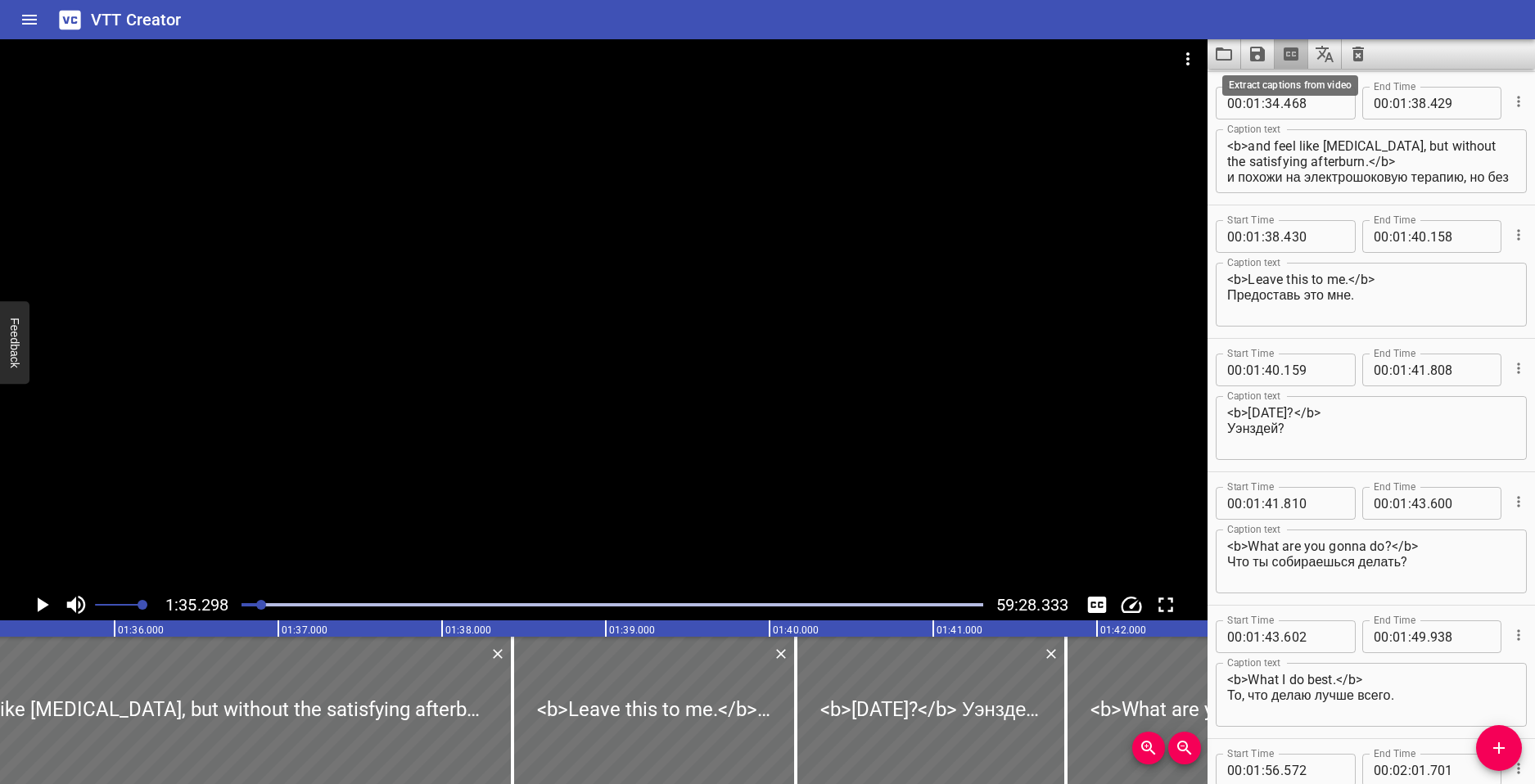
click at [1293, 52] on icon "Extract captions from video" at bounding box center [1292, 54] width 20 height 20
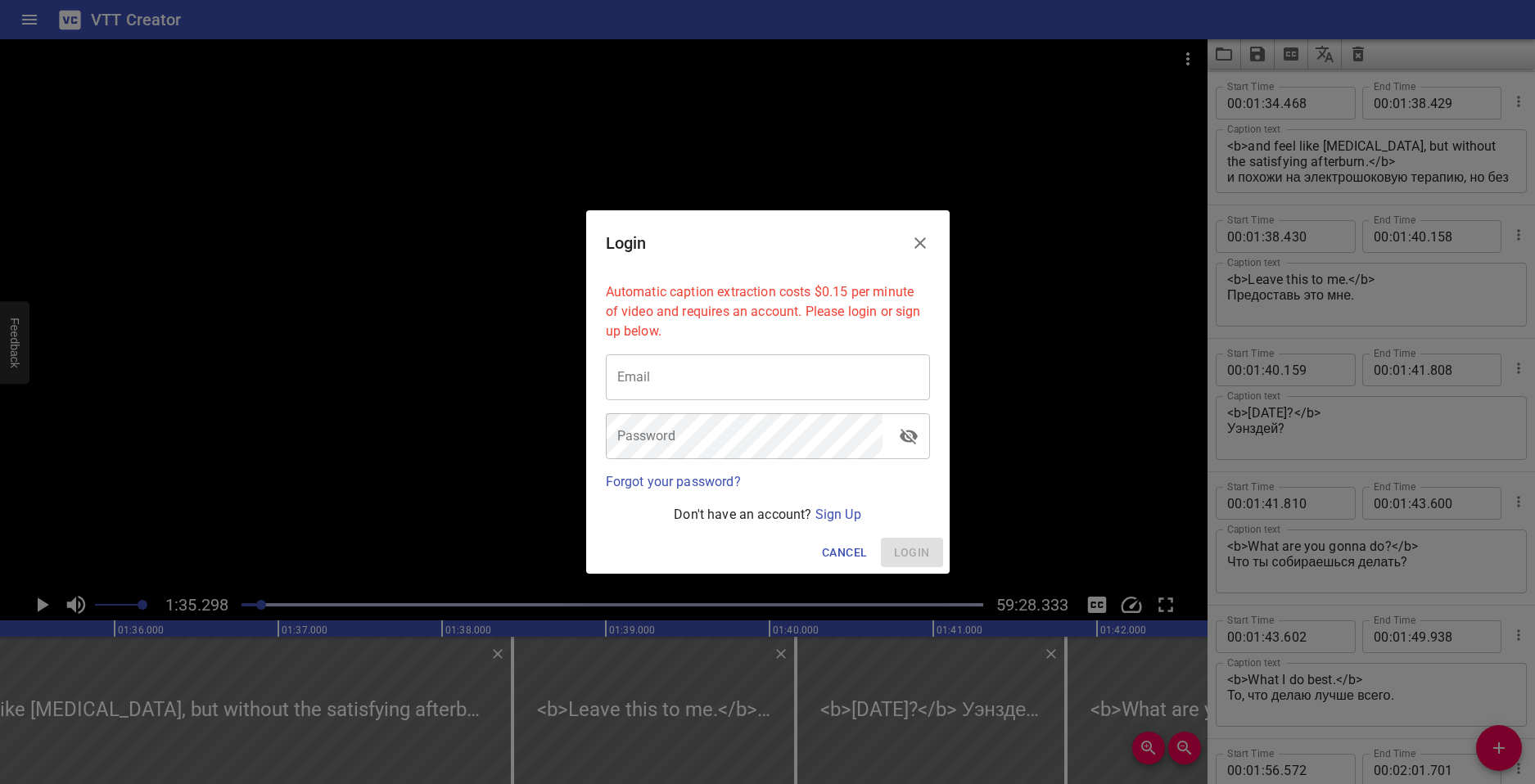
click at [920, 236] on icon "Close" at bounding box center [920, 243] width 20 height 20
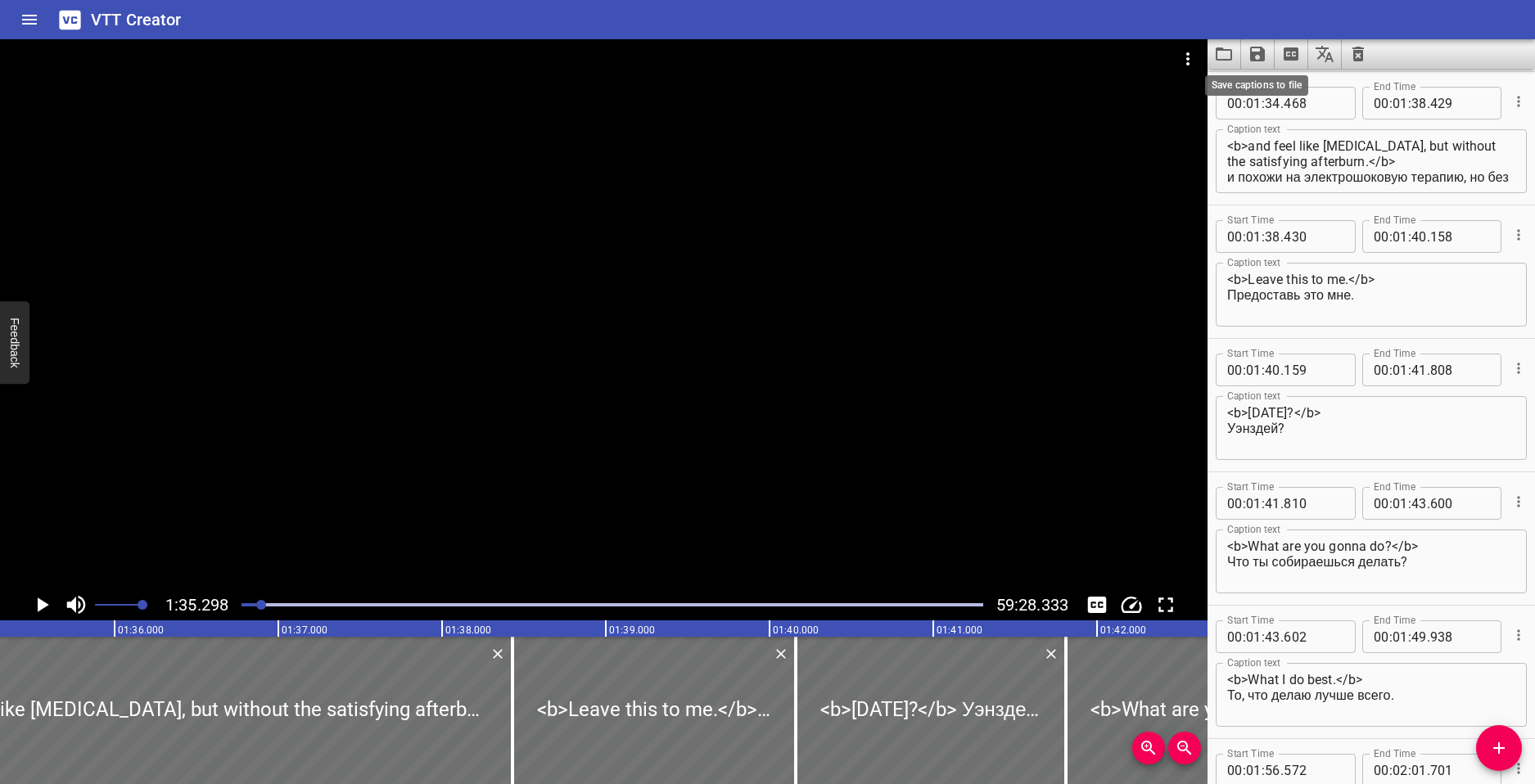
click at [1258, 51] on icon "Save captions to file" at bounding box center [1258, 54] width 15 height 15
click at [1253, 51] on div at bounding box center [767, 392] width 1535 height 784
